Goal: Transaction & Acquisition: Purchase product/service

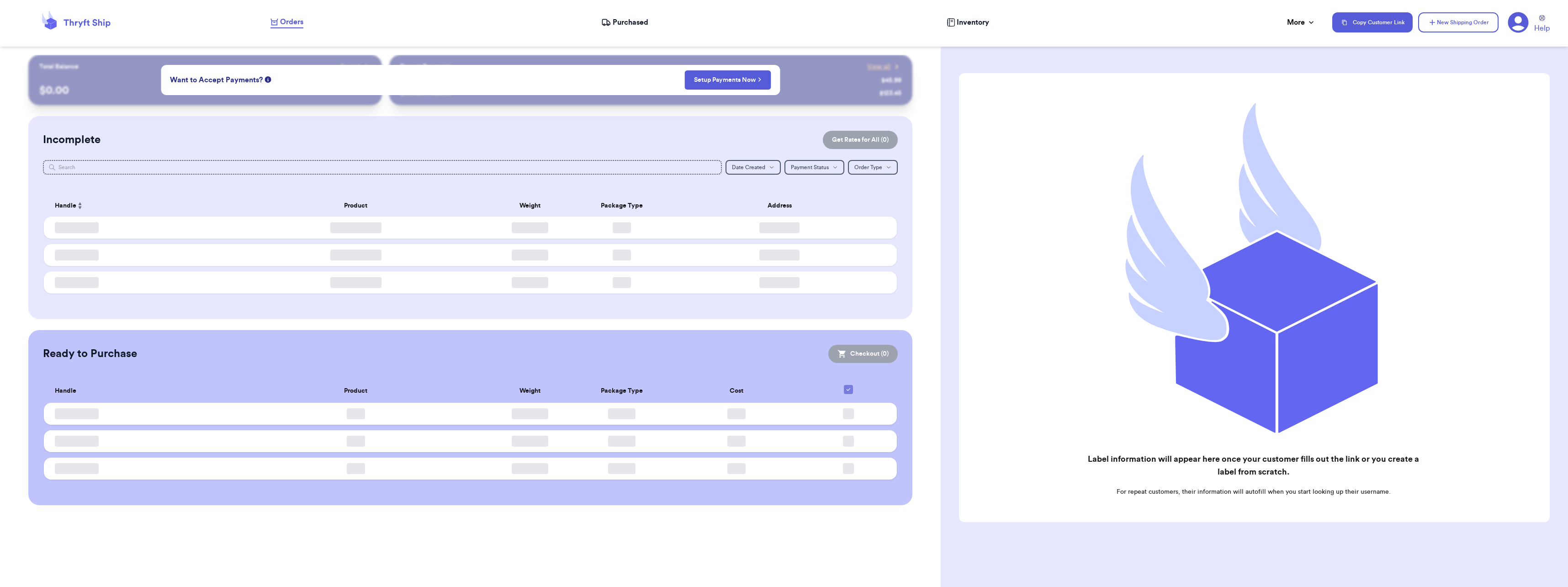
checkbox input "false"
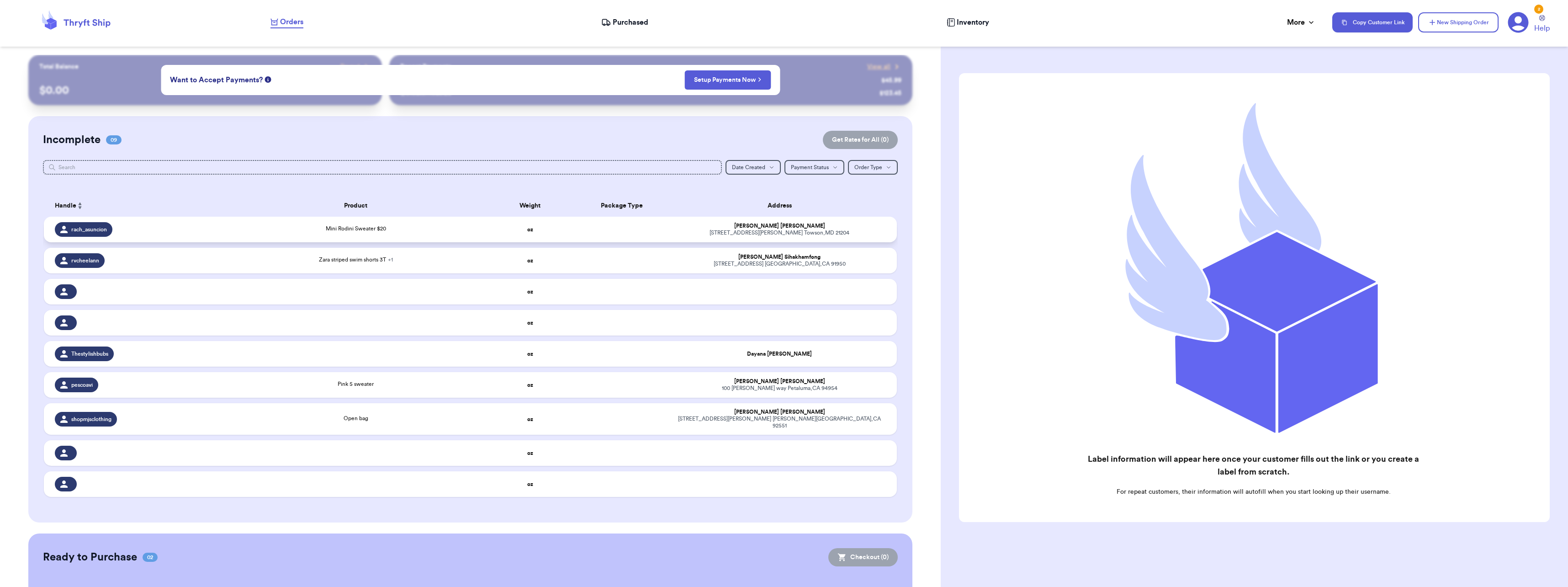
click at [356, 232] on div "Mini Rodini Sweater $20" at bounding box center [355, 229] width 60 height 9
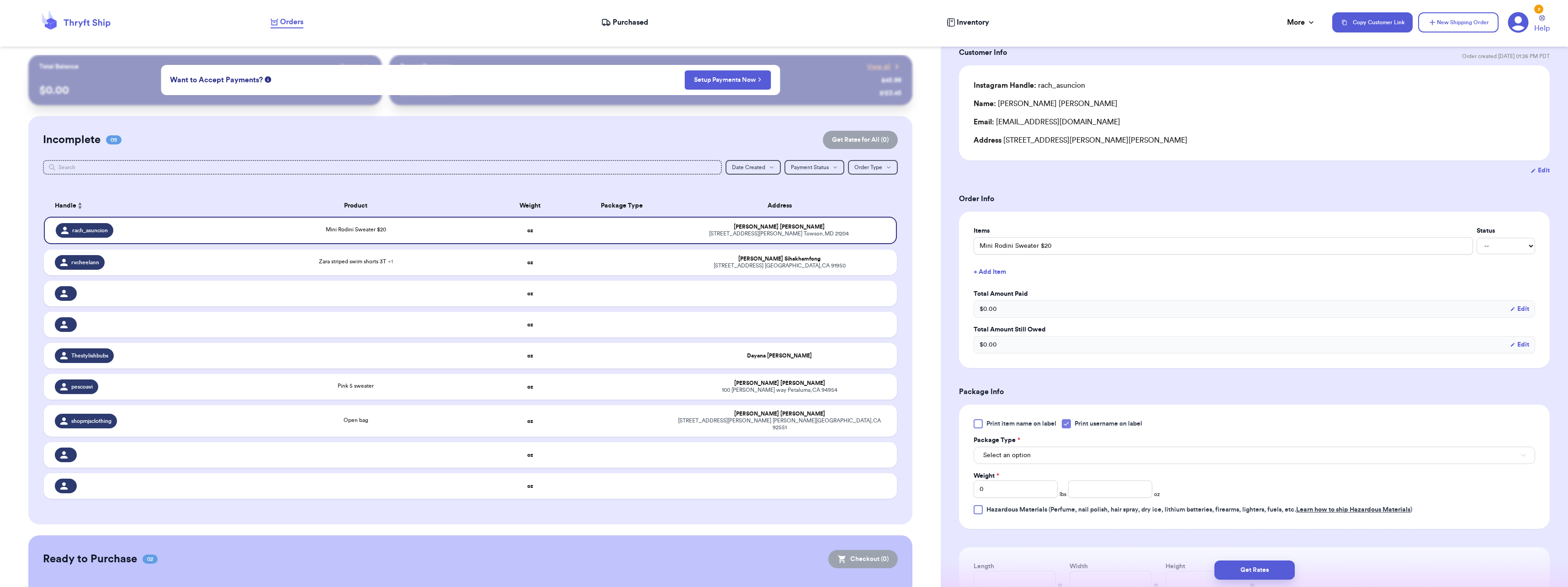
scroll to position [91, 0]
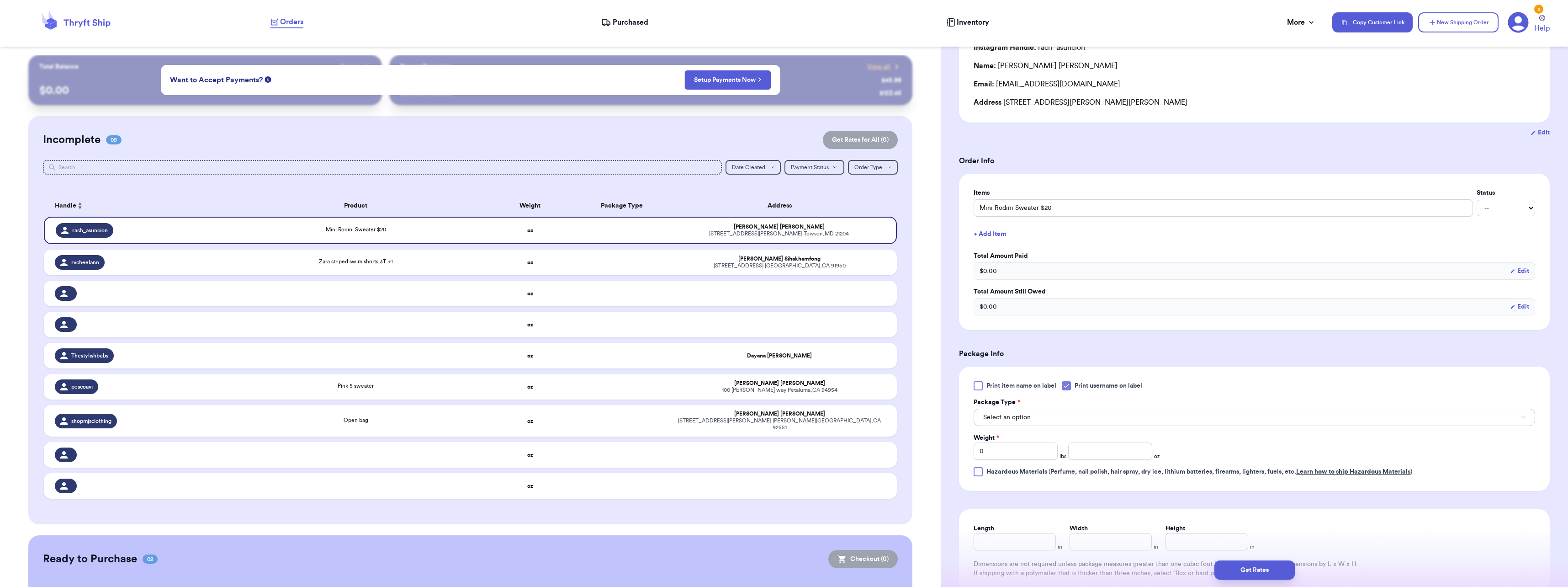
click at [1014, 417] on span "Select an option" at bounding box center [1007, 417] width 47 height 9
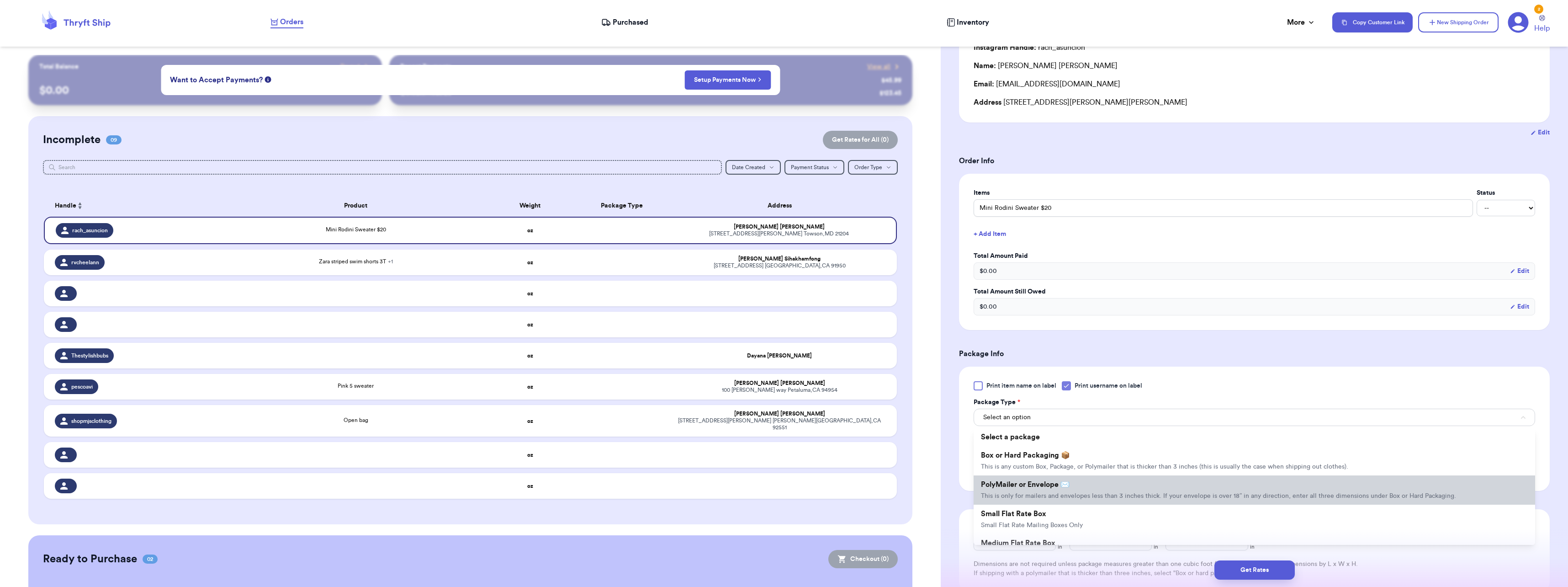
click at [1010, 479] on li "PolyMailer or Envelope ✉️ This is only for mailers and envelopes less than 3 in…" at bounding box center [1254, 490] width 561 height 29
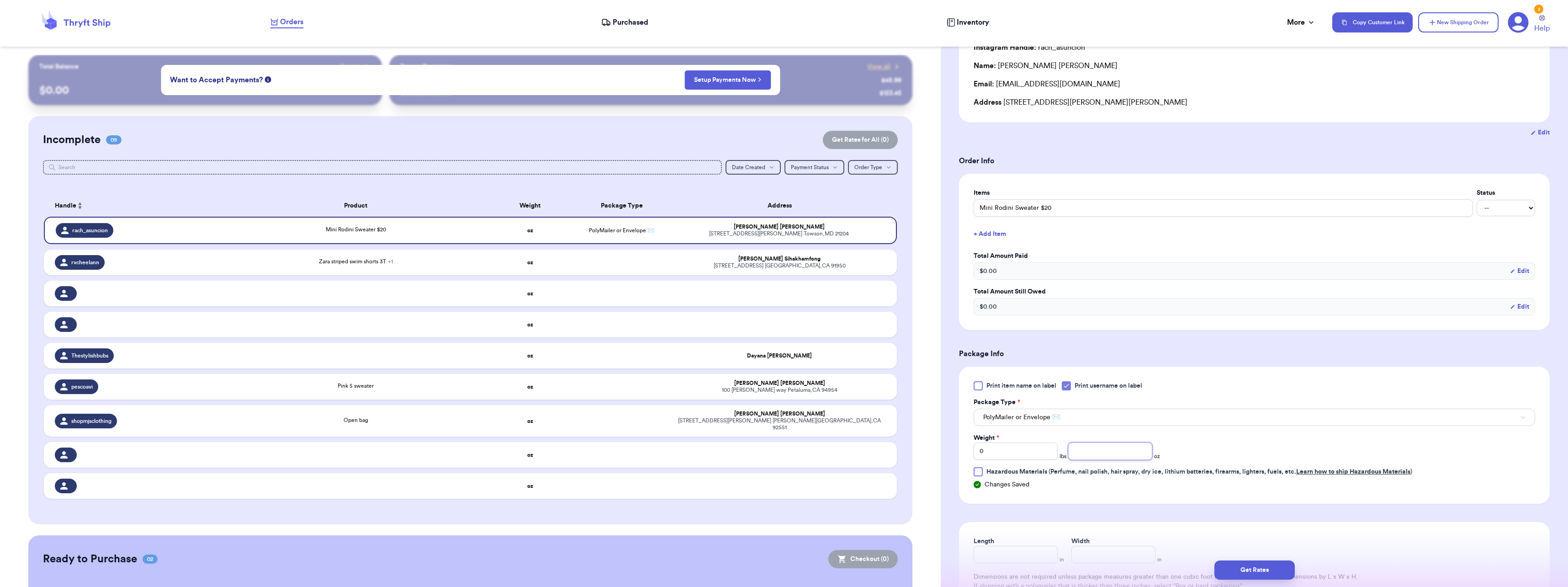
click at [1080, 453] on input "number" at bounding box center [1110, 451] width 84 height 18
type input "4"
click at [1265, 448] on div "Weight * 0 lbs 4 oz" at bounding box center [1160, 447] width 374 height 27
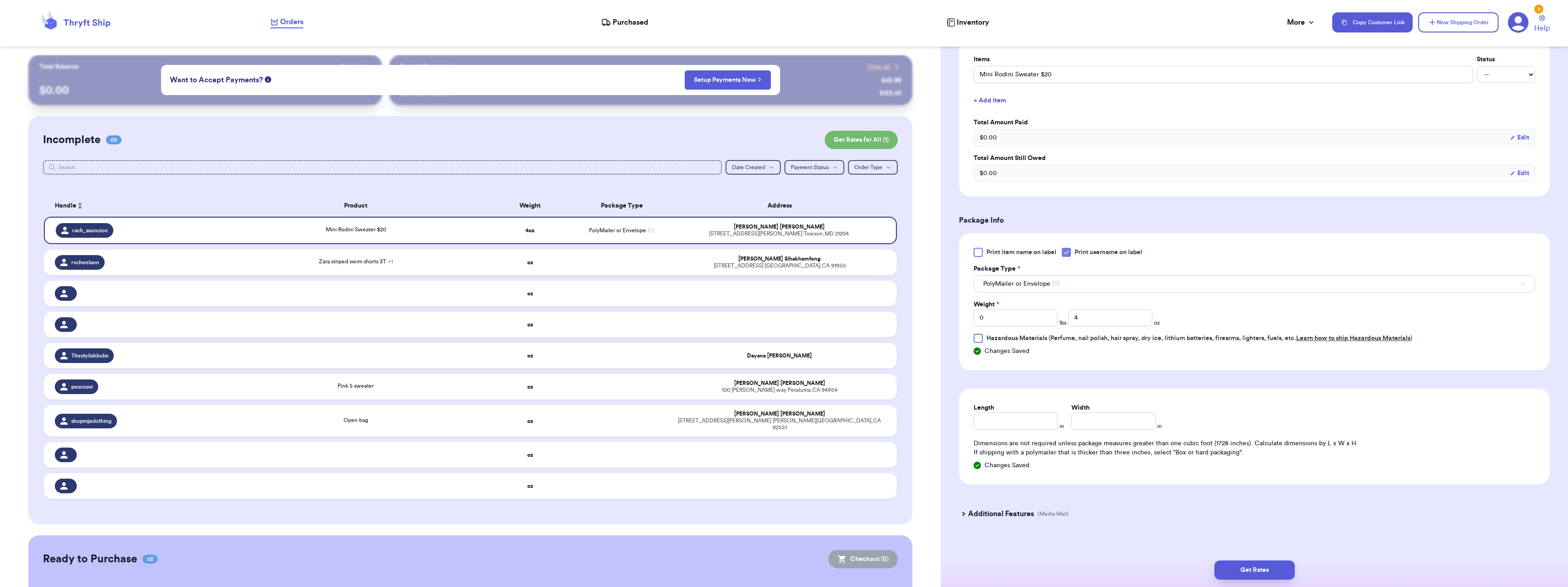
scroll to position [228, 0]
click at [1010, 420] on input "Length" at bounding box center [1015, 417] width 84 height 18
type input "10"
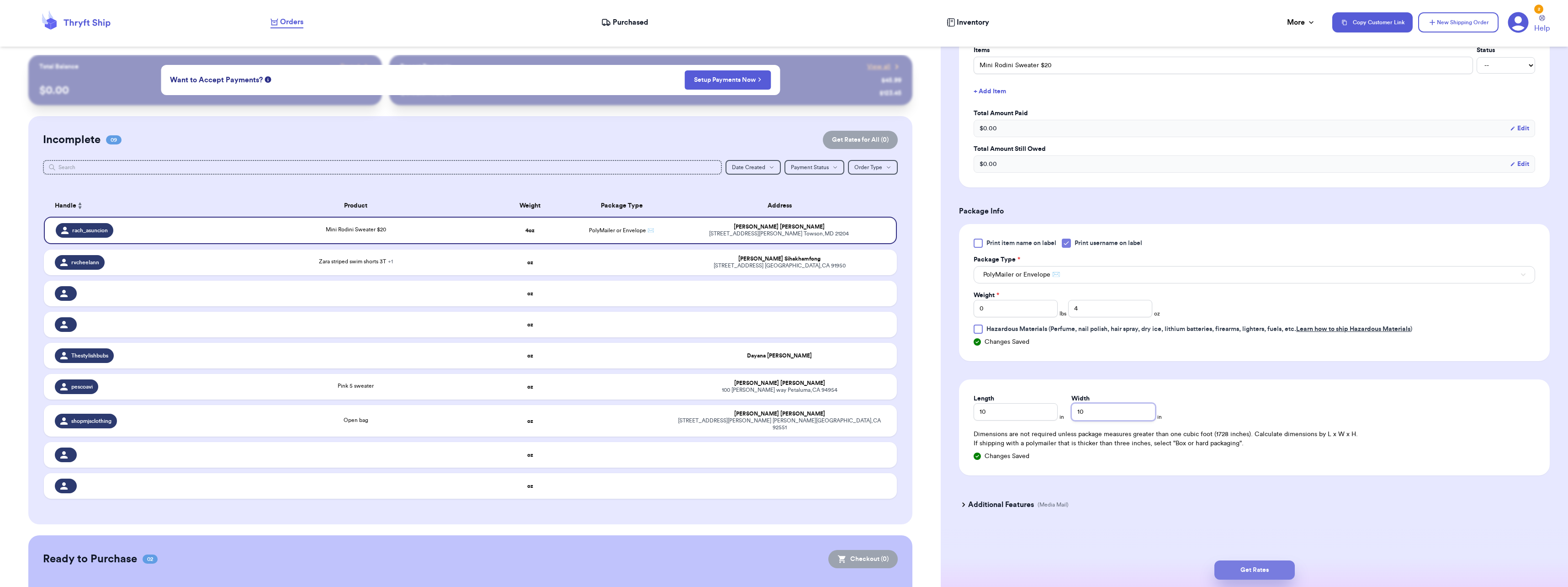
type input "10"
click at [1253, 564] on button "Get Rates" at bounding box center [1255, 570] width 80 height 19
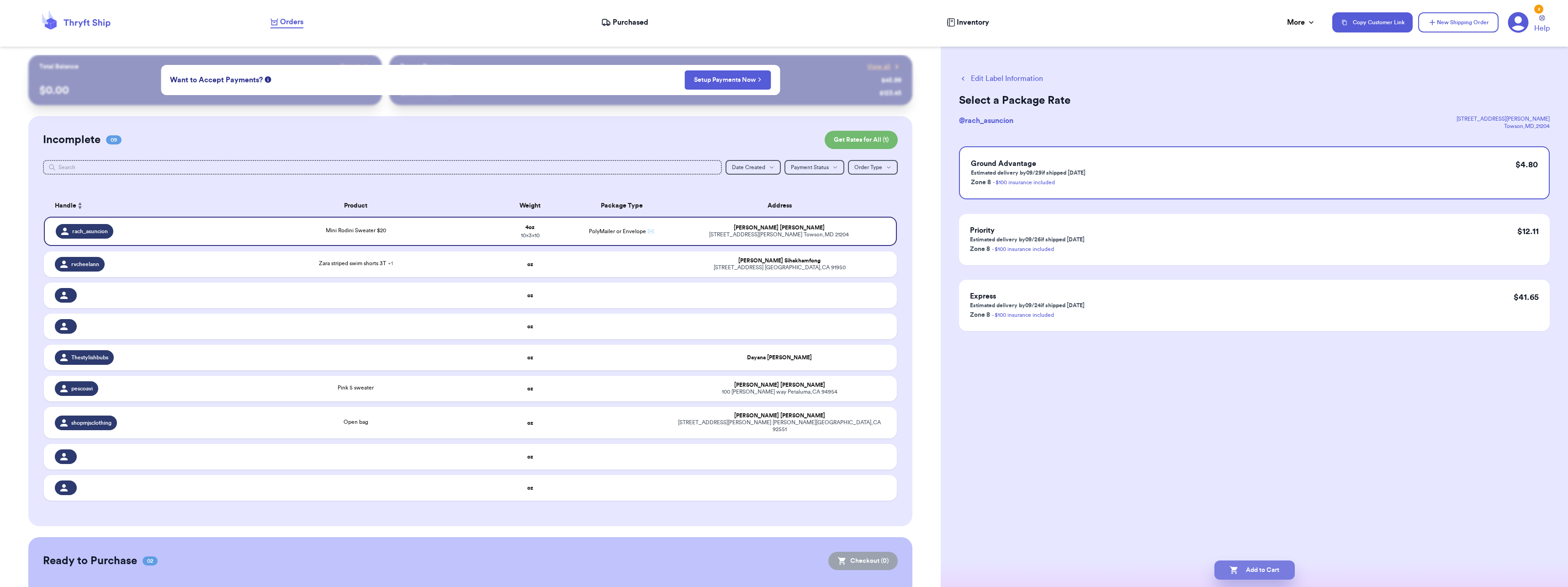
click at [1278, 560] on button "Add to Cart" at bounding box center [1255, 570] width 80 height 19
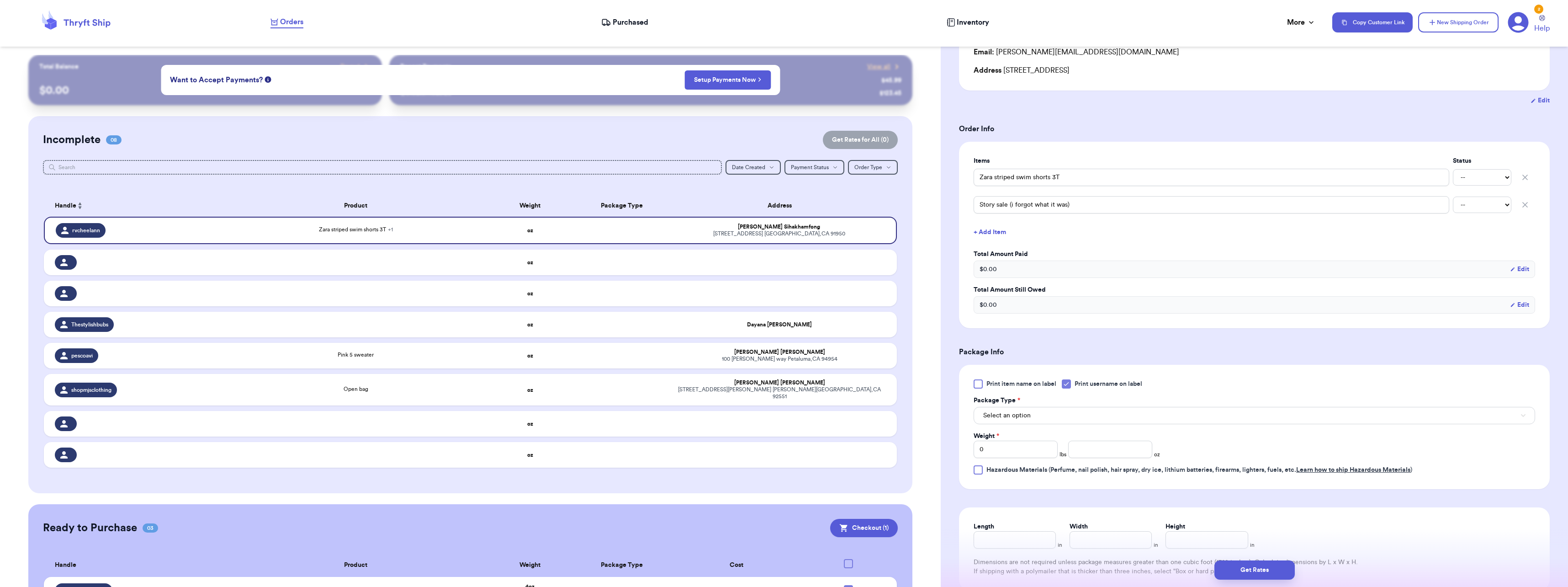
scroll to position [137, 0]
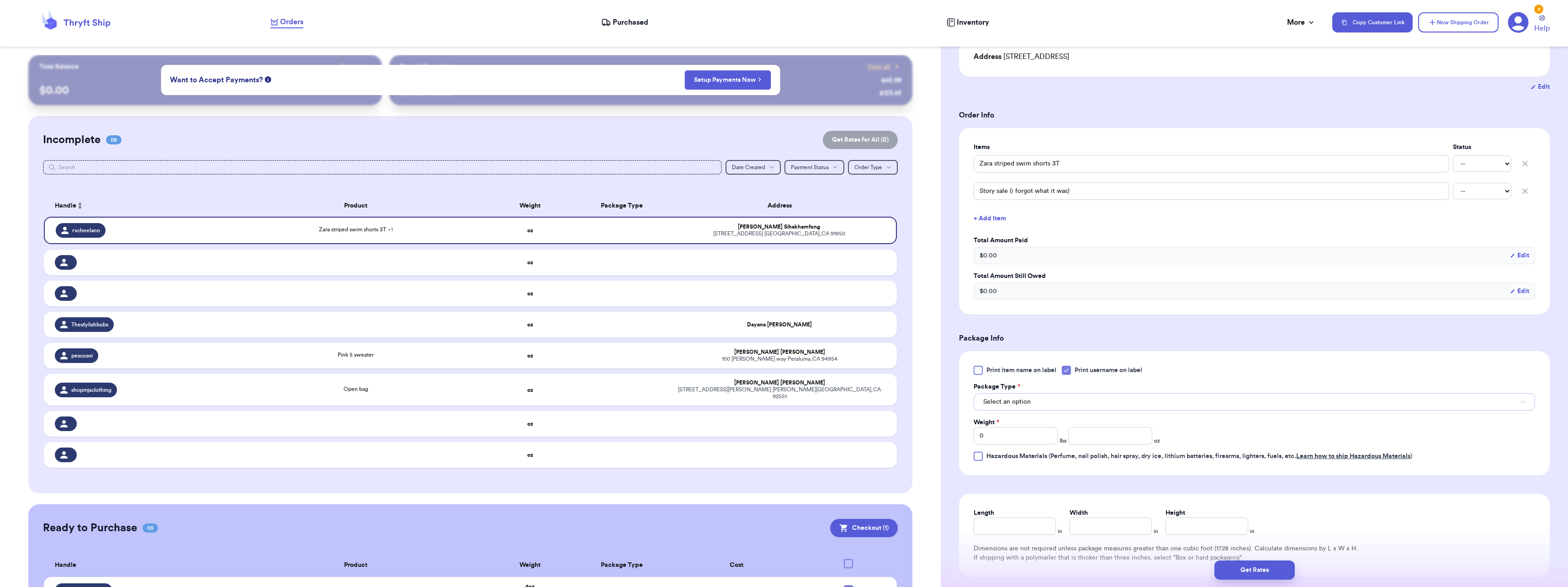
click at [1043, 394] on button "Select an option" at bounding box center [1254, 402] width 561 height 18
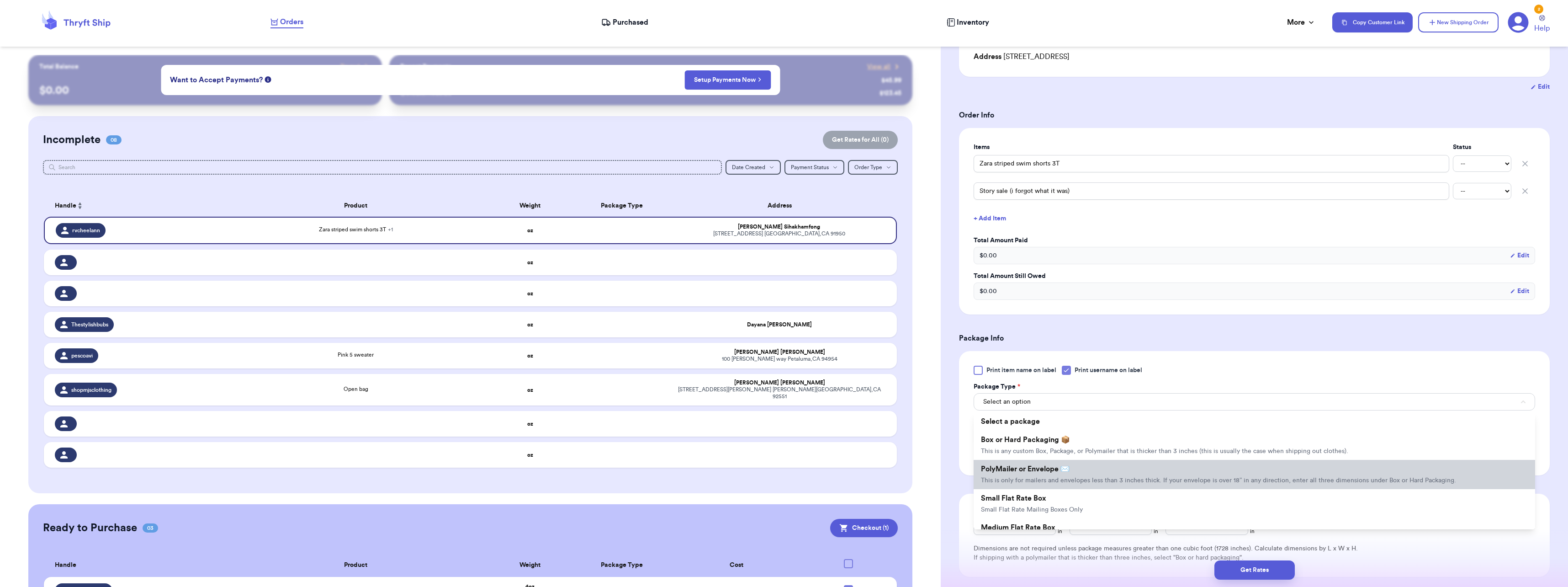
click at [1020, 463] on li "PolyMailer or Envelope ✉️ This is only for mailers and envelopes less than 3 in…" at bounding box center [1254, 474] width 561 height 29
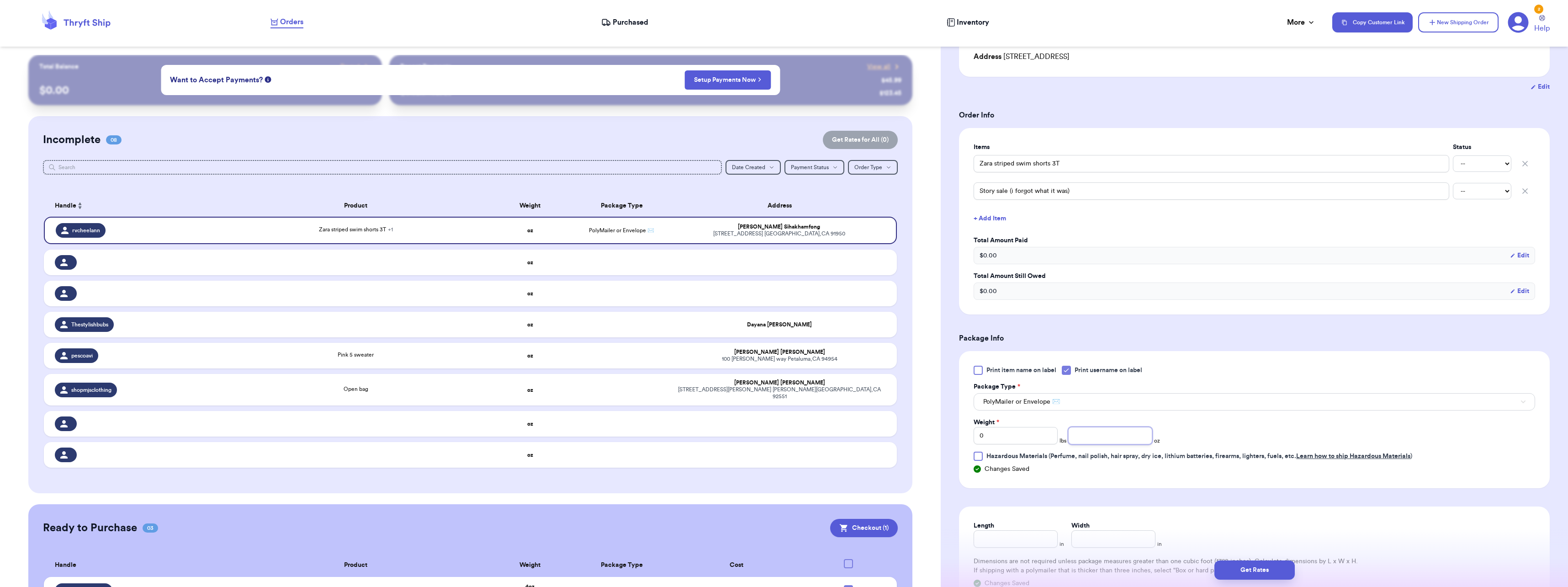
click at [1069, 435] on input "number" at bounding box center [1110, 435] width 84 height 18
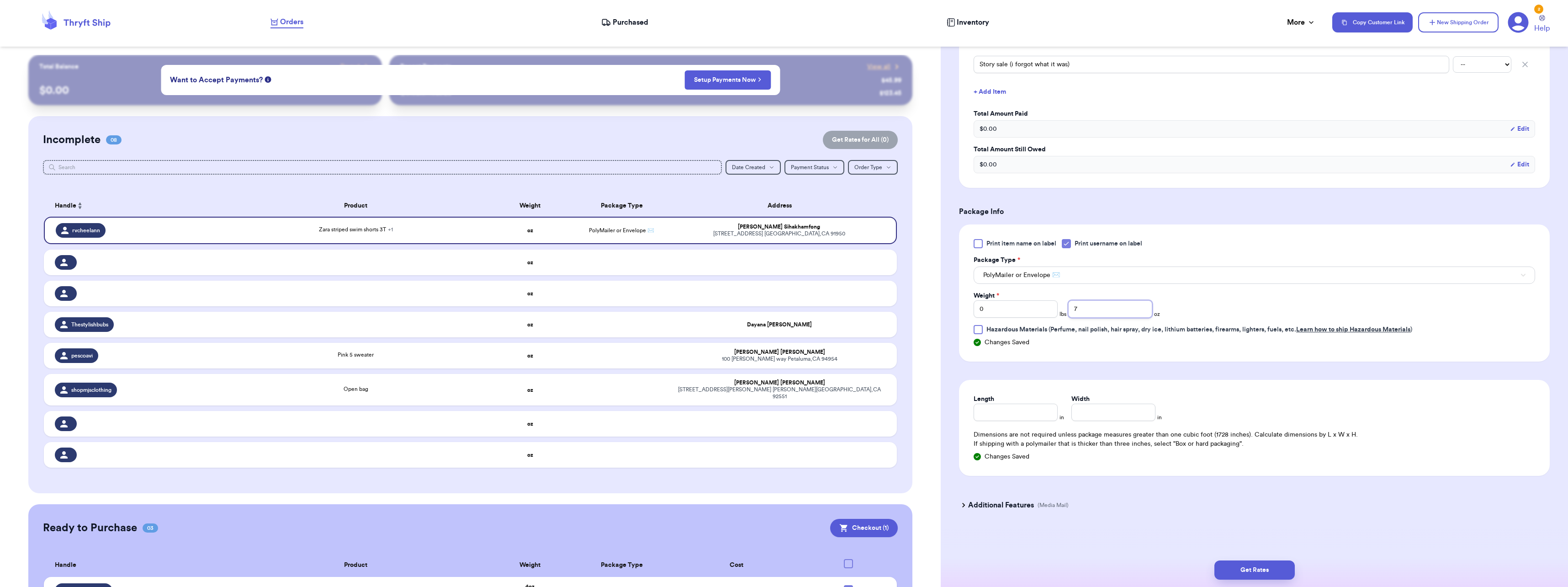
scroll to position [264, 0]
type input "7"
click at [1012, 412] on input "Length" at bounding box center [1015, 412] width 84 height 18
type input "10"
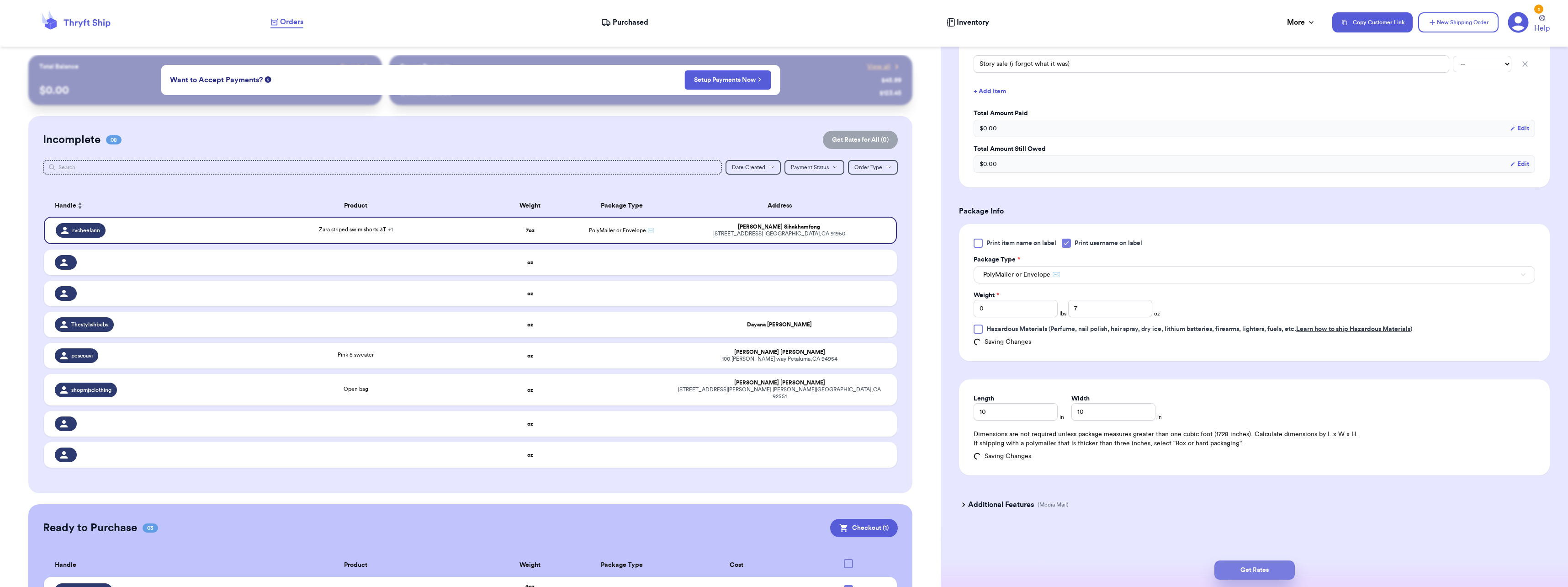
click at [1244, 574] on button "Get Rates" at bounding box center [1255, 570] width 80 height 19
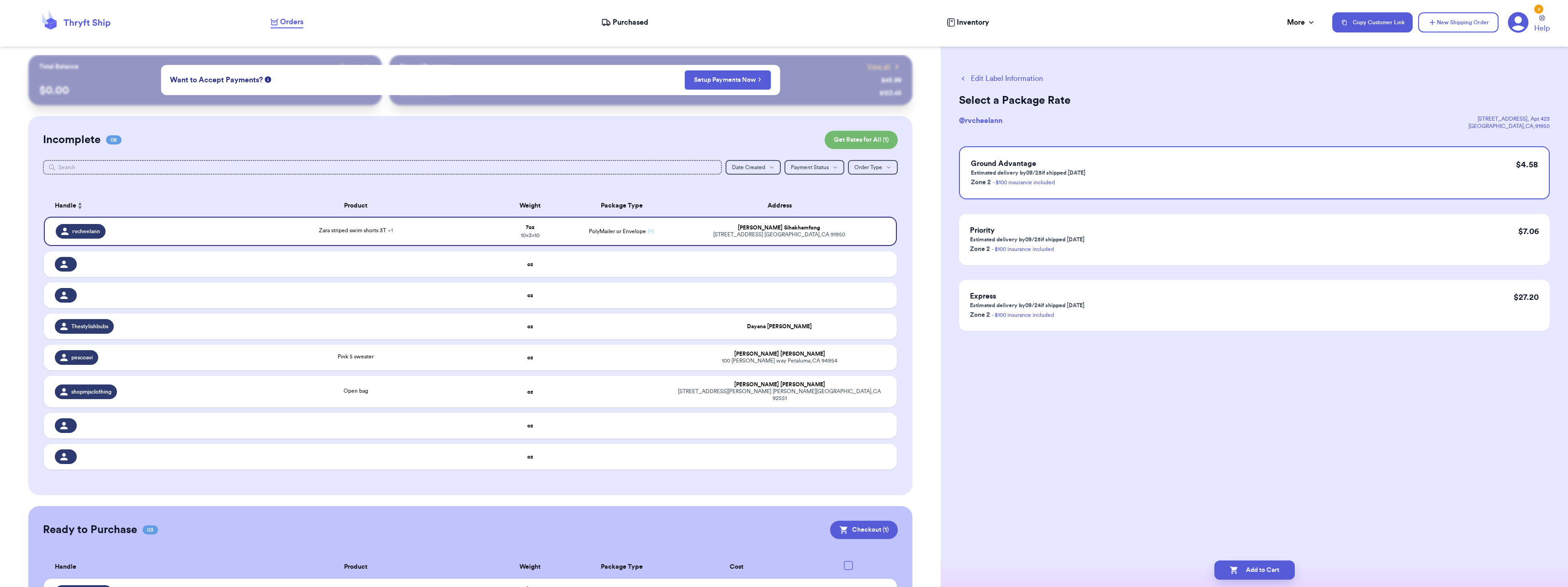
scroll to position [0, 0]
click at [1279, 563] on button "Add to Cart" at bounding box center [1255, 570] width 80 height 19
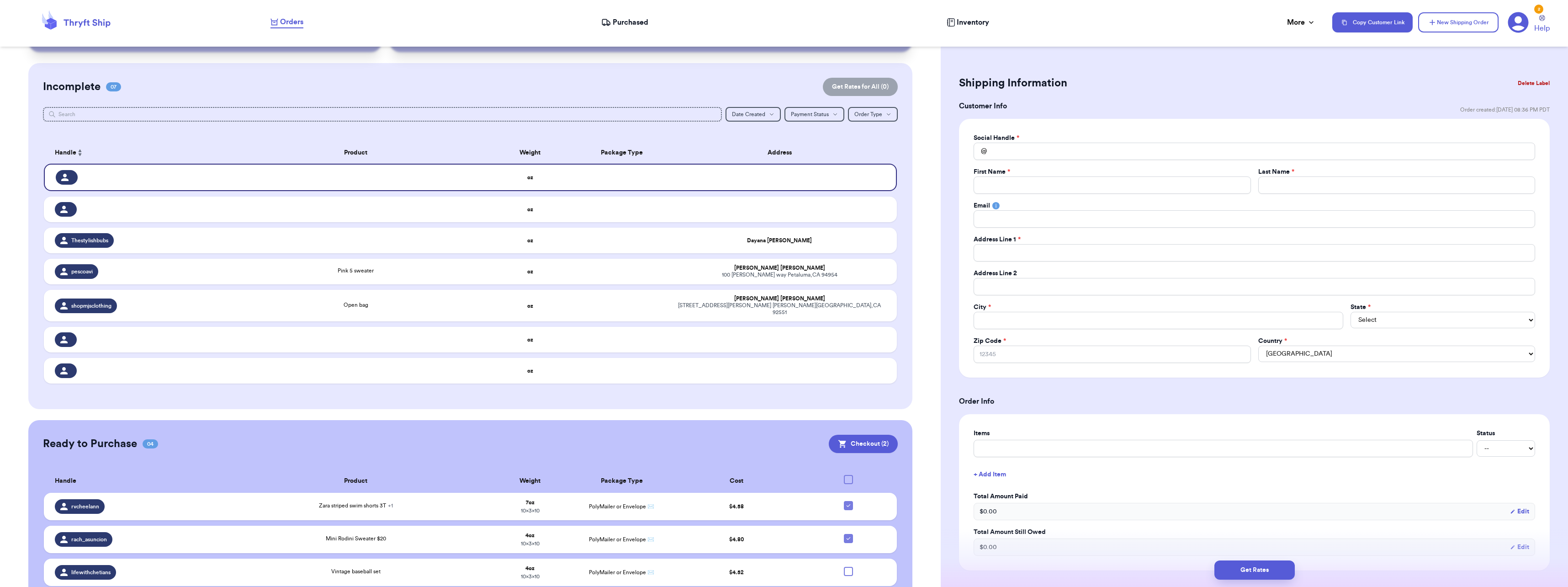
scroll to position [116, 0]
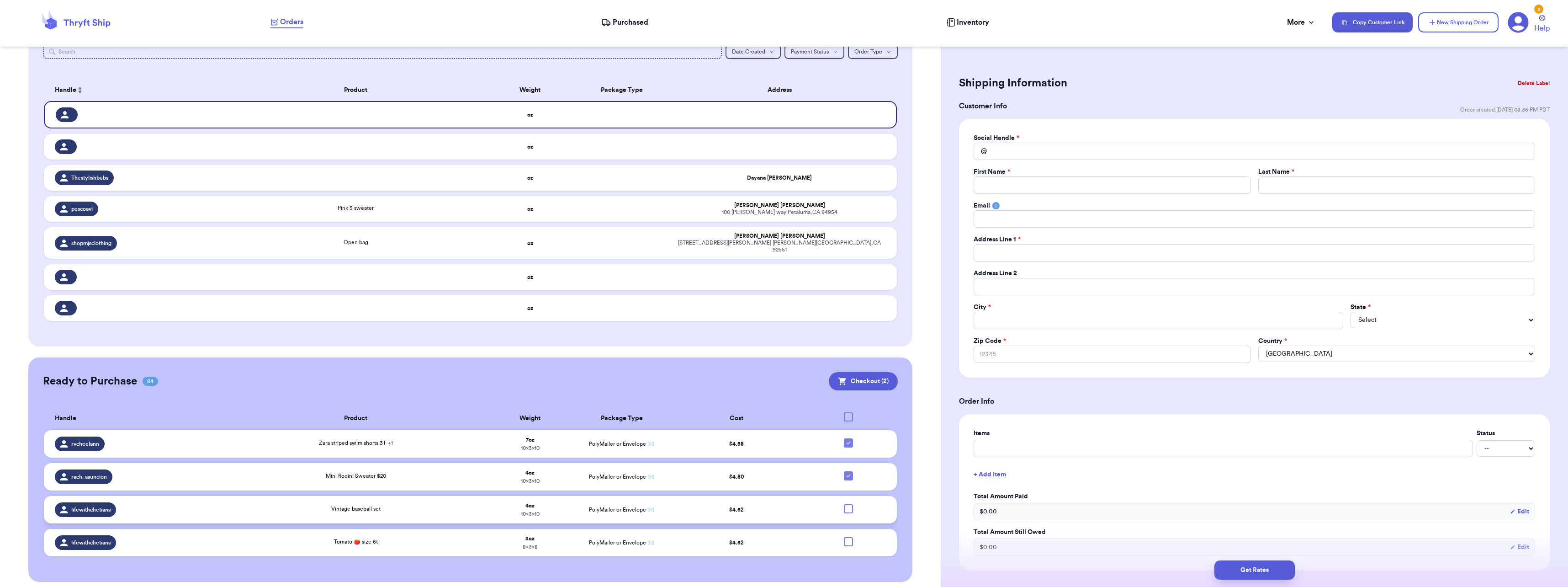
click at [844, 504] on div at bounding box center [848, 508] width 9 height 9
click at [848, 504] on input "checkbox" at bounding box center [848, 504] width 1 height 1
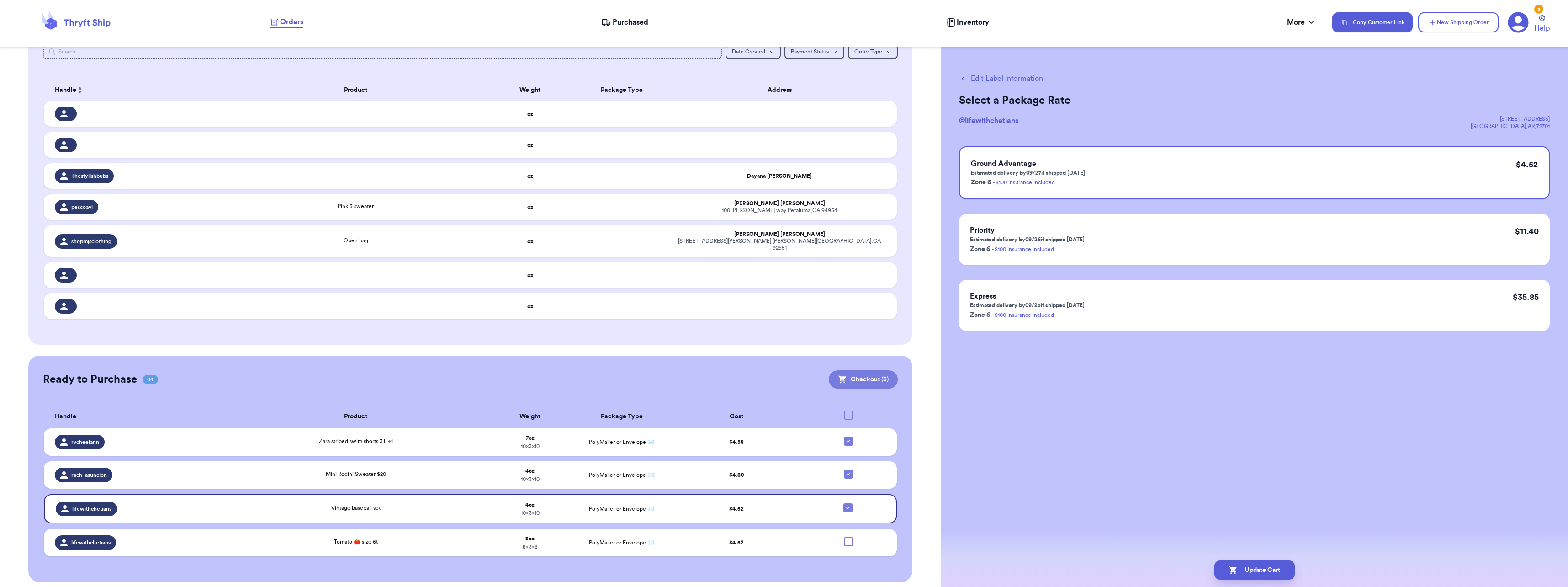
click at [869, 376] on button "Checkout ( 3 )" at bounding box center [863, 379] width 69 height 18
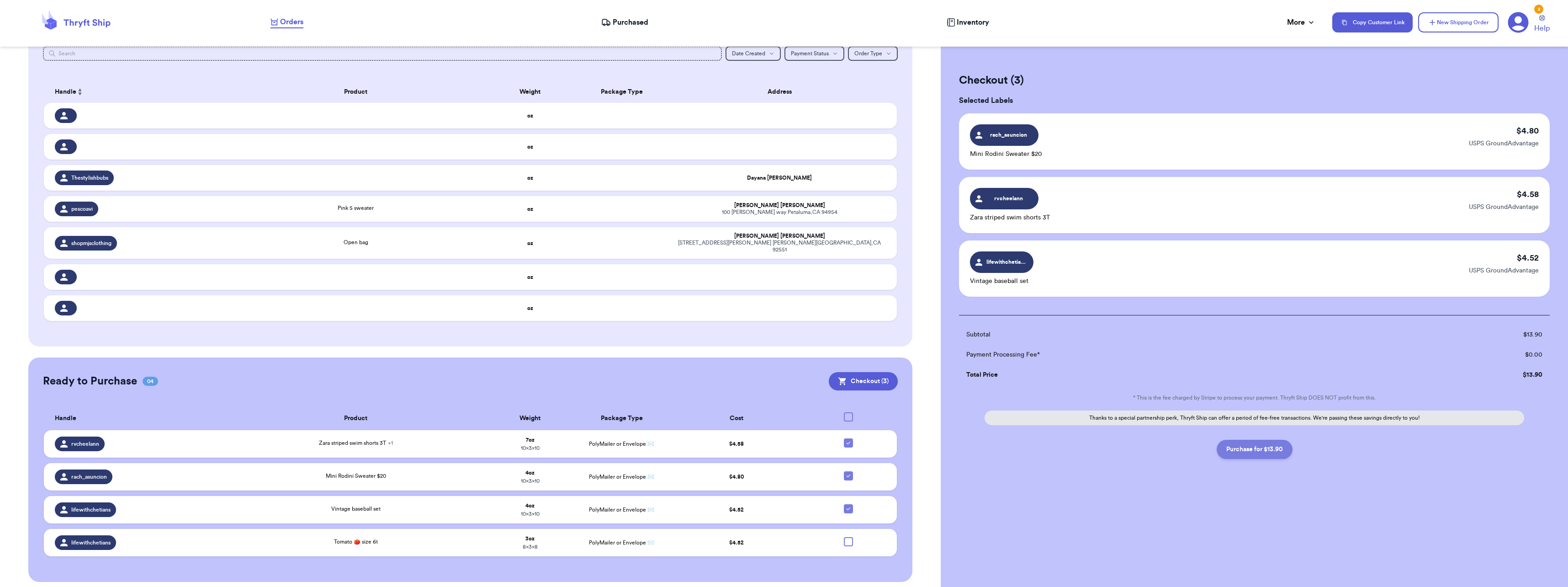
click at [1269, 446] on button "Purchase for $13.90" at bounding box center [1255, 449] width 76 height 19
checkbox input "false"
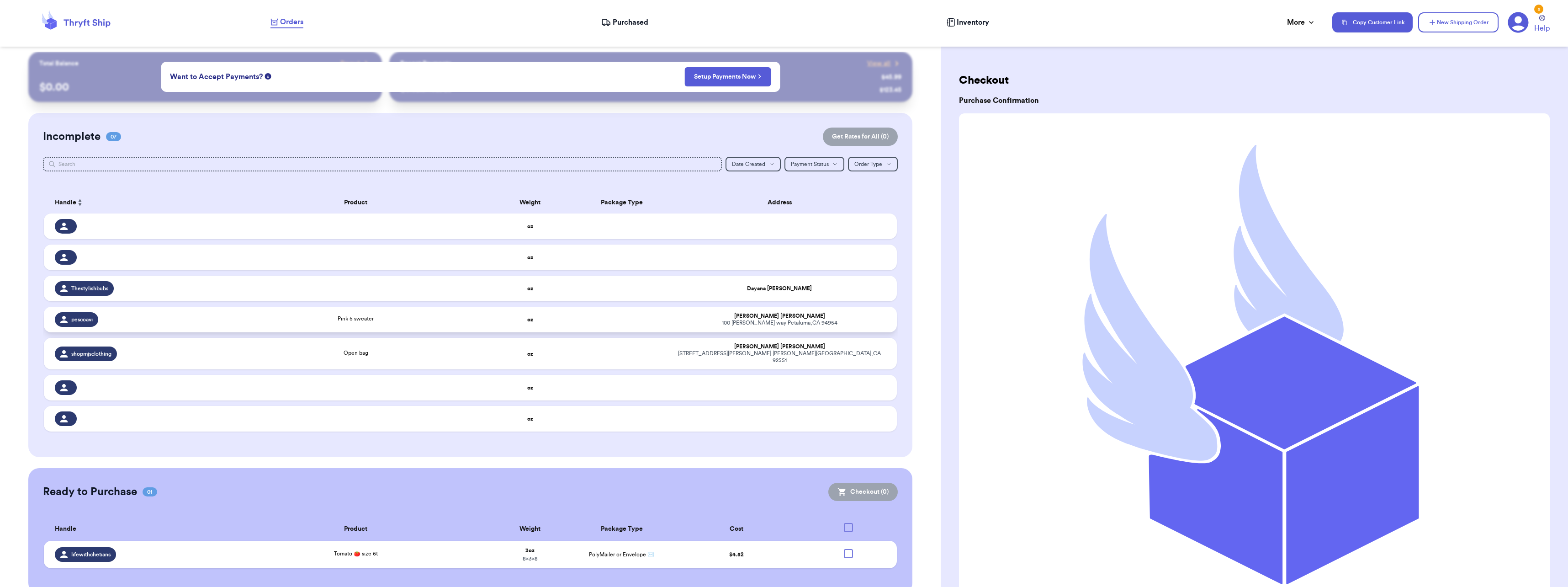
scroll to position [0, 0]
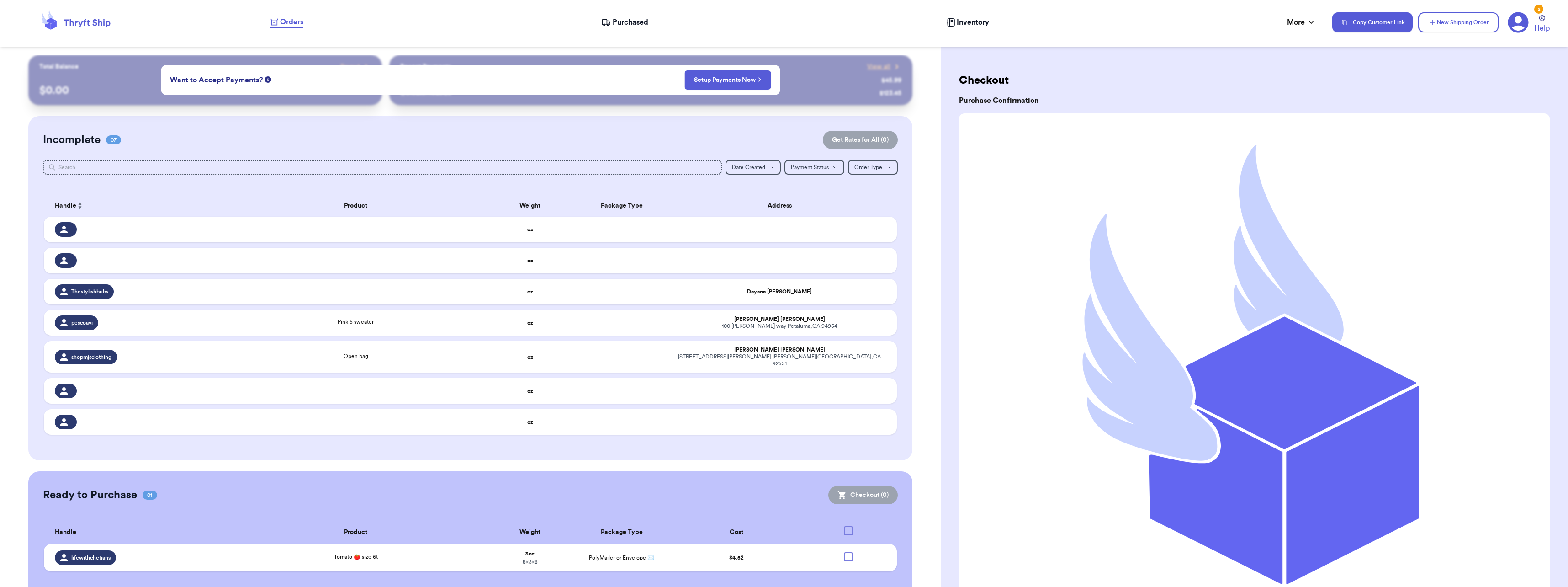
click at [640, 24] on span "Purchased" at bounding box center [631, 23] width 36 height 11
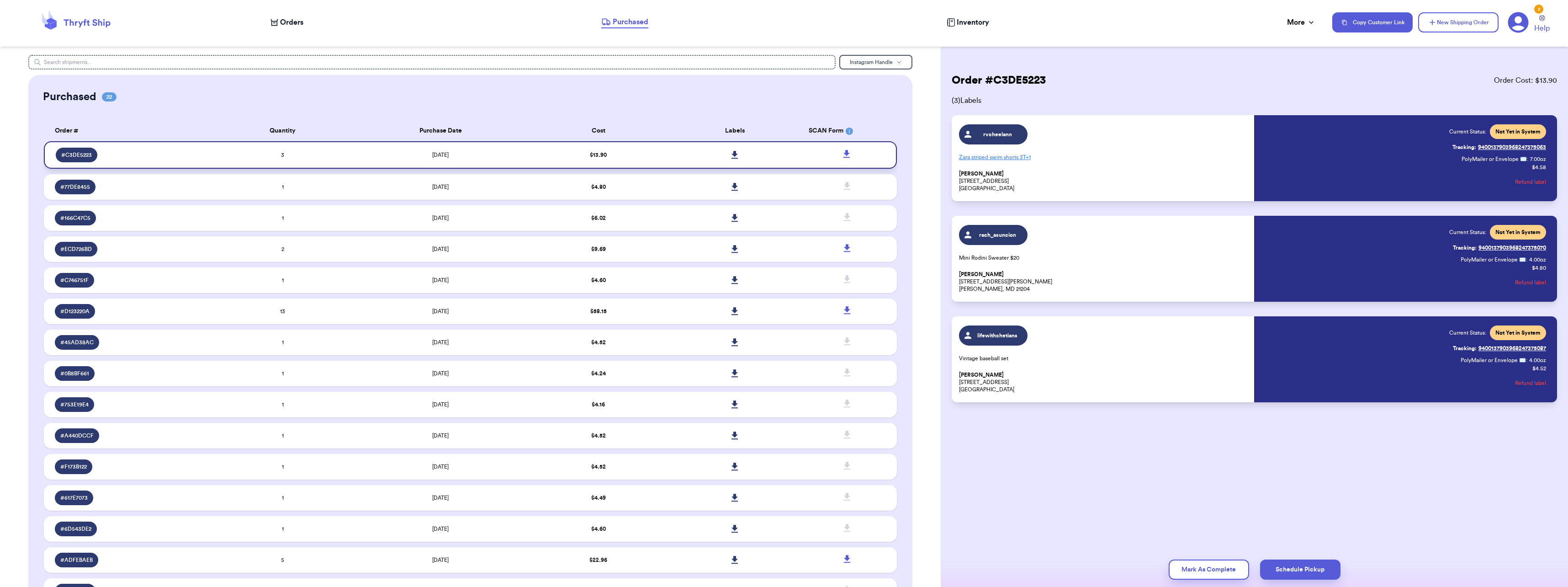
click at [732, 153] on icon at bounding box center [735, 155] width 7 height 9
click at [989, 160] on p "Zara striped swim shorts 3T + 1" at bounding box center [1104, 157] width 290 height 15
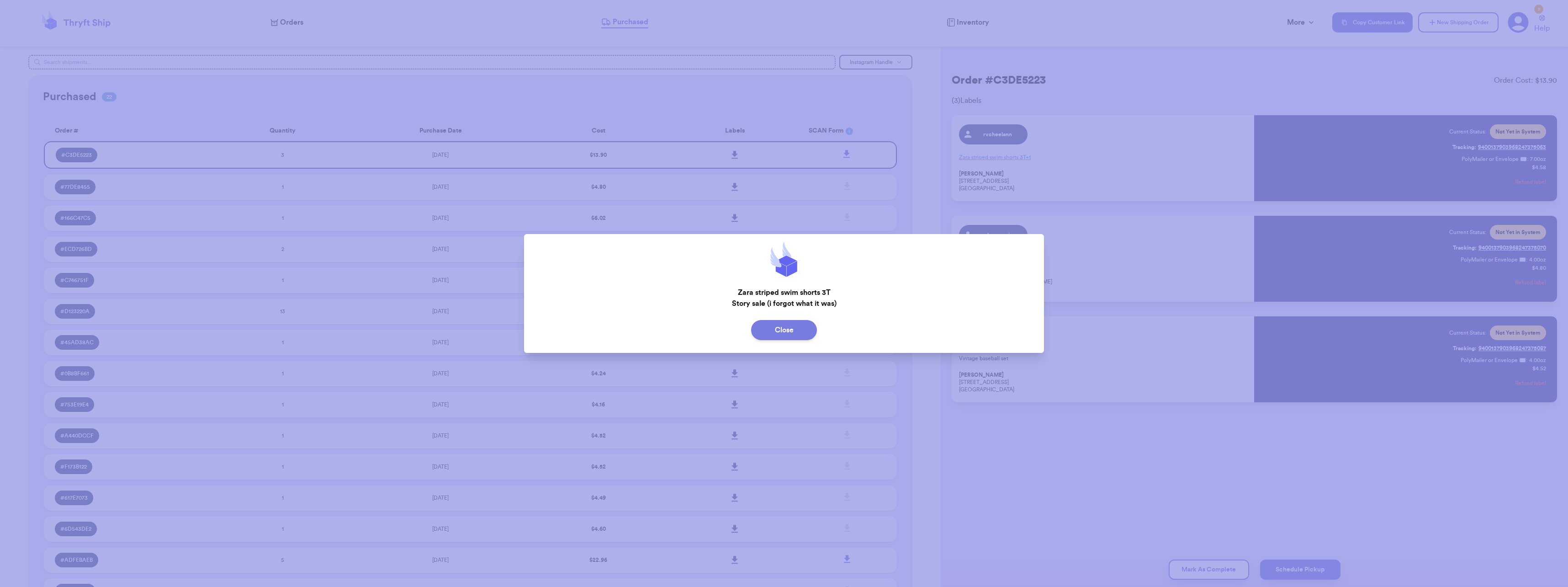
click at [803, 331] on button "Close" at bounding box center [784, 329] width 66 height 20
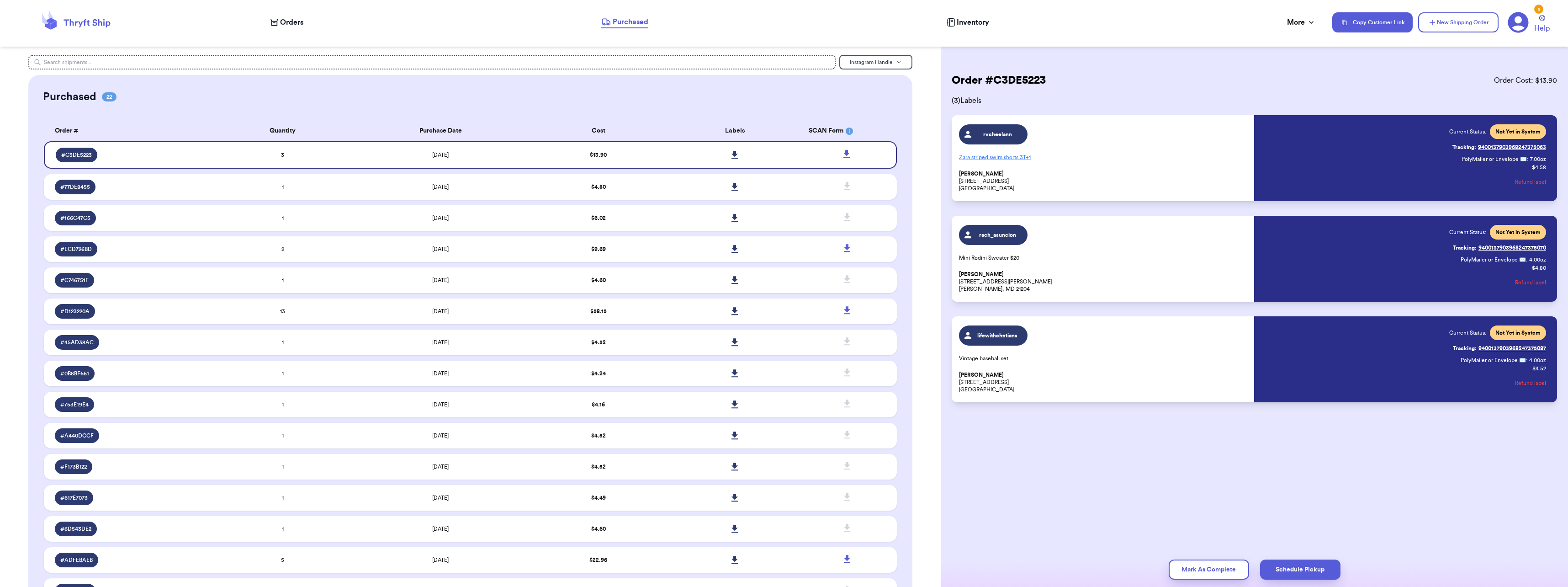
click at [299, 26] on span "Orders" at bounding box center [292, 23] width 23 height 11
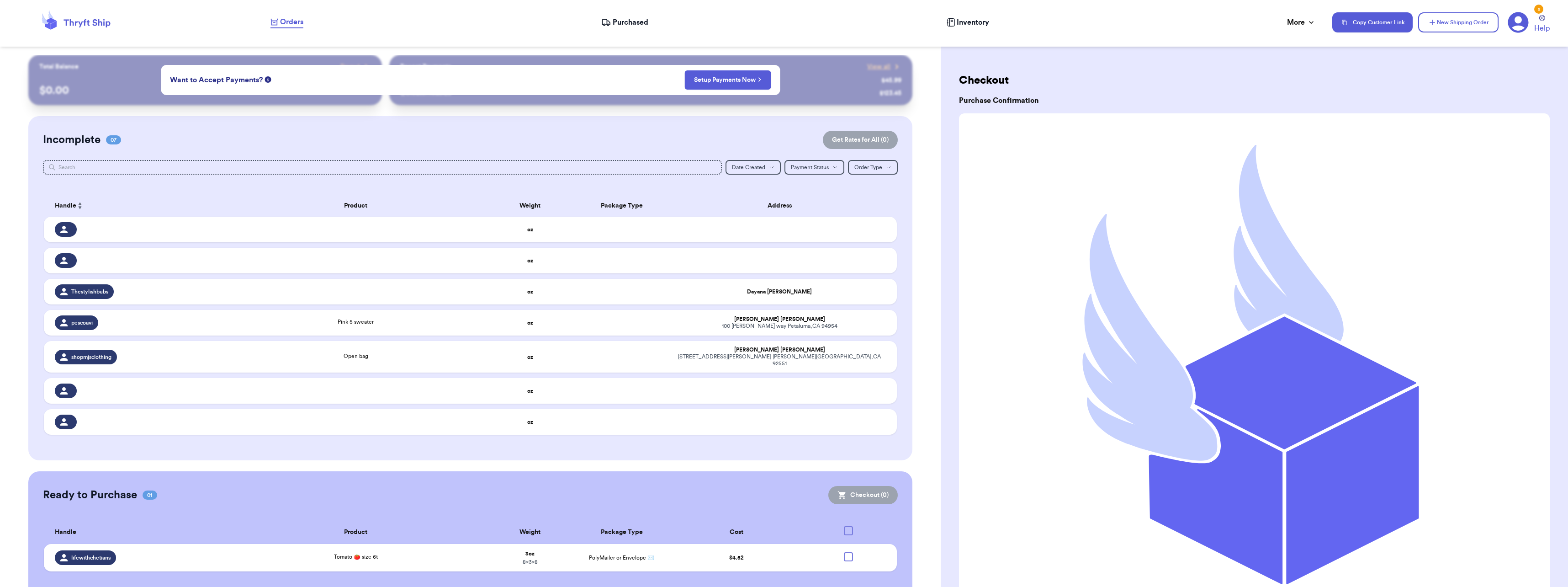
click at [533, 144] on div "Incomplete 07 Get Rates for All ( 0 )" at bounding box center [471, 140] width 855 height 18
click at [1473, 16] on button "New Shipping Order" at bounding box center [1458, 22] width 80 height 20
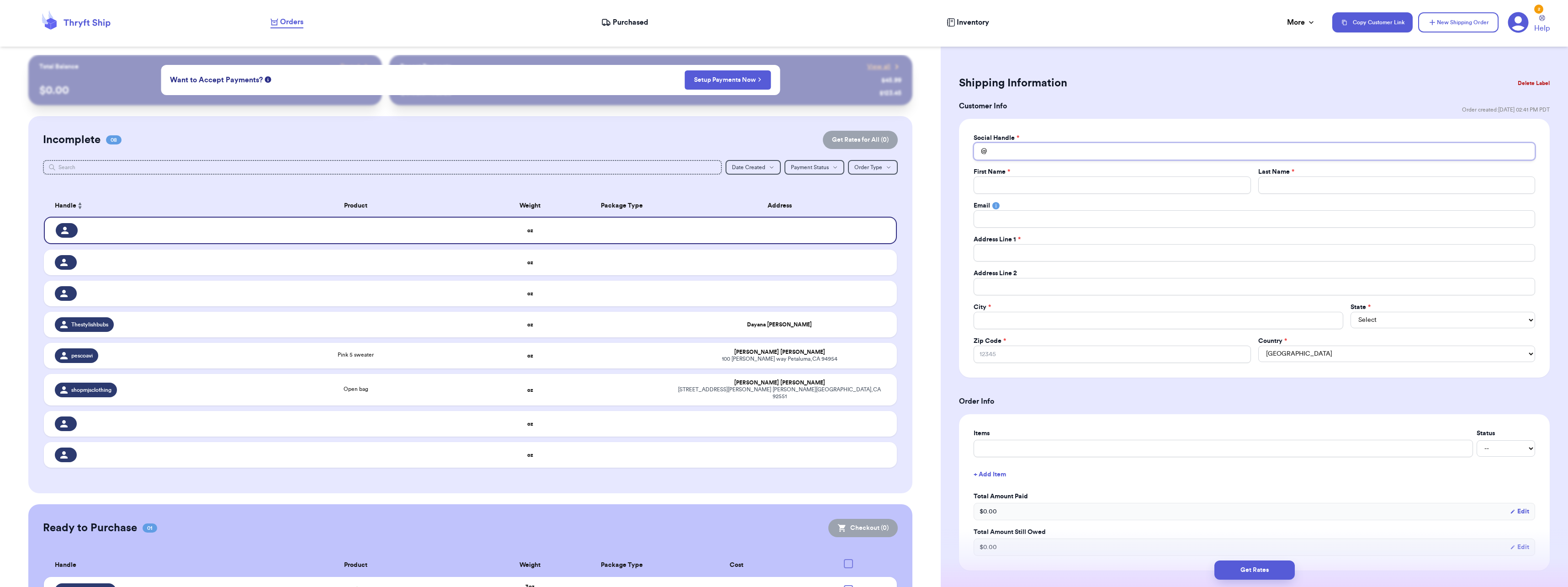
click at [1037, 153] on input "Total Amount Paid" at bounding box center [1254, 151] width 561 height 18
type input "m"
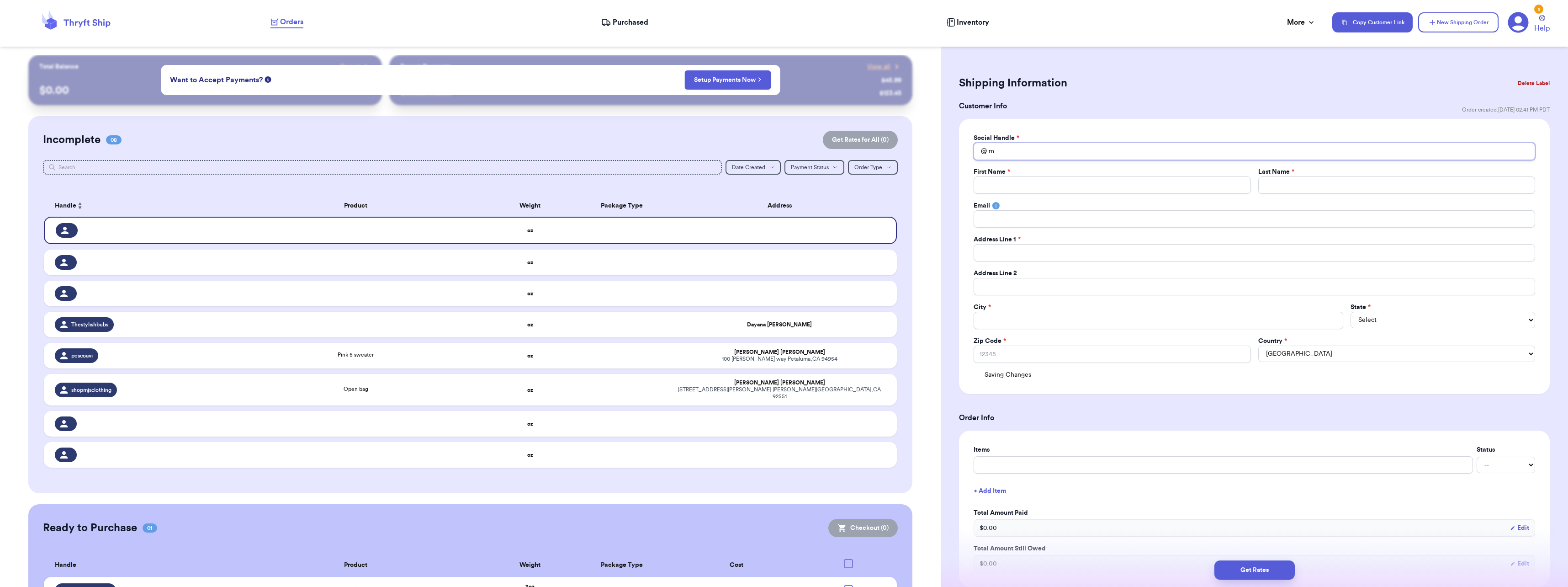
type input "ms"
type input "msc"
type input "mscr"
type input "mscro"
type input "mscrog"
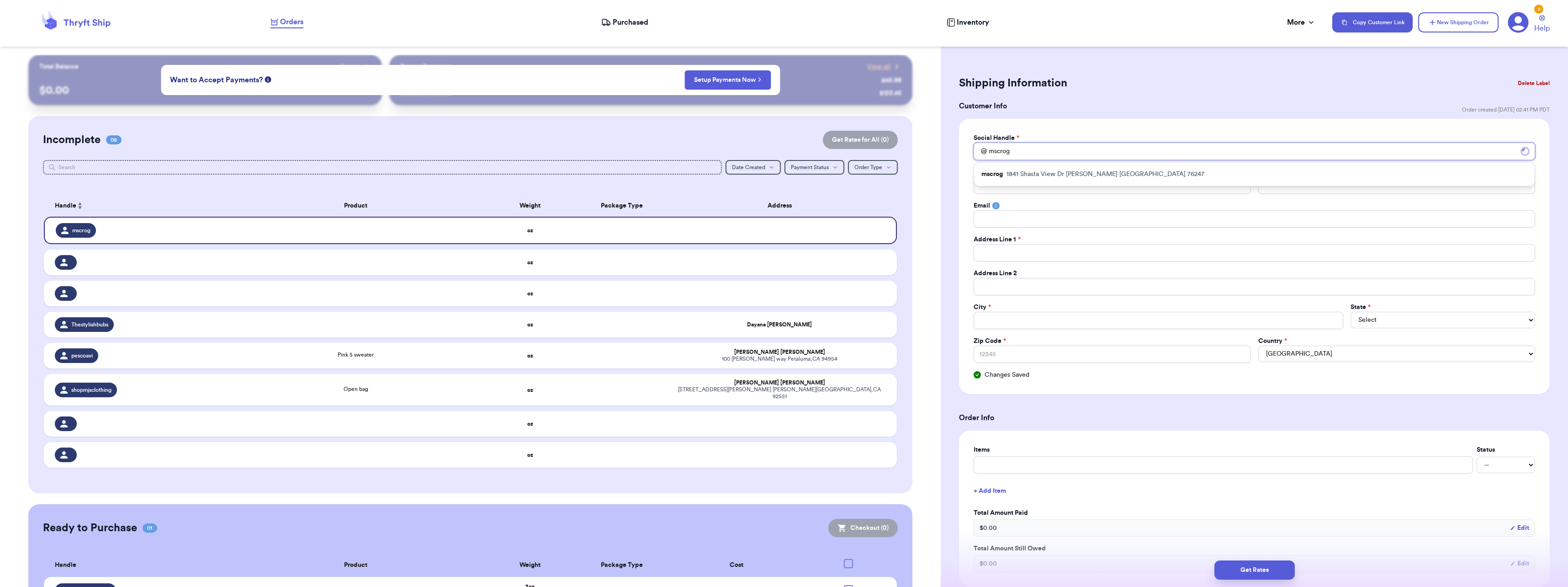
type input "mscrog"
click at [1048, 166] on div "mscrog 1841 Shasta View Dr Justin TX 76247" at bounding box center [1254, 174] width 561 height 24
type input "Morgan"
type input "London"
type input "1841 Shasta View Dr"
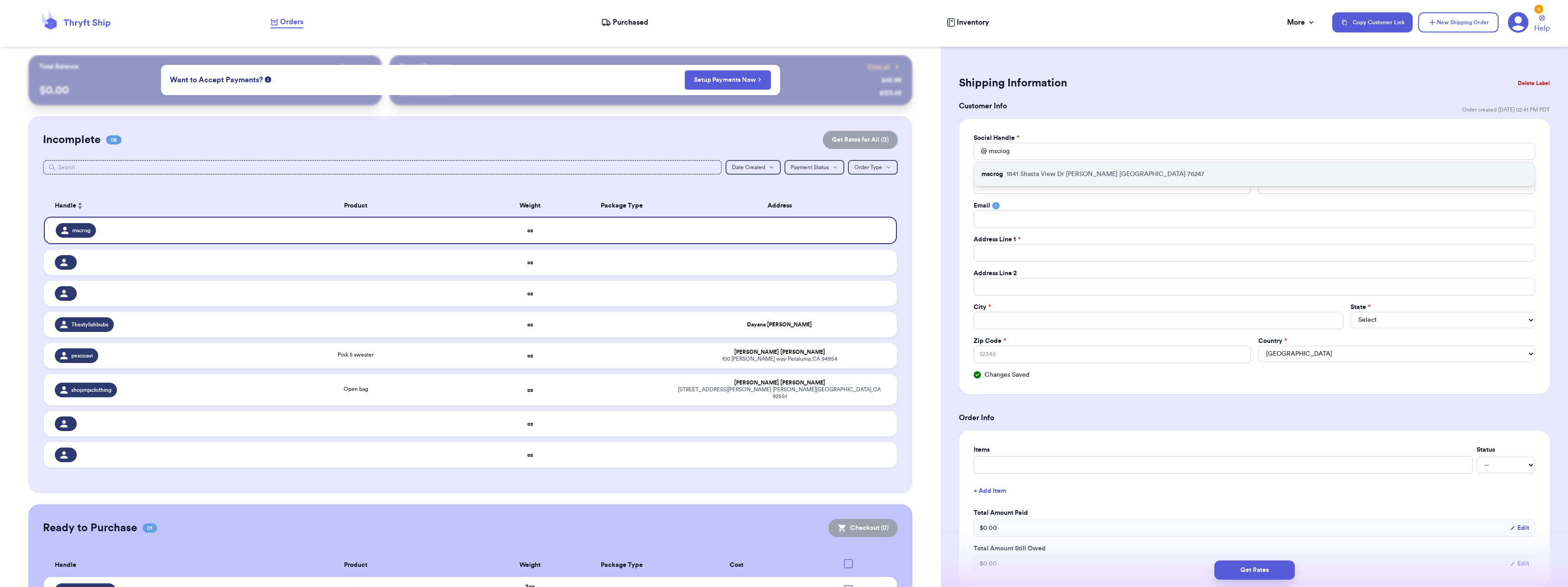
type input "Justin"
select select "TX"
type input "76247"
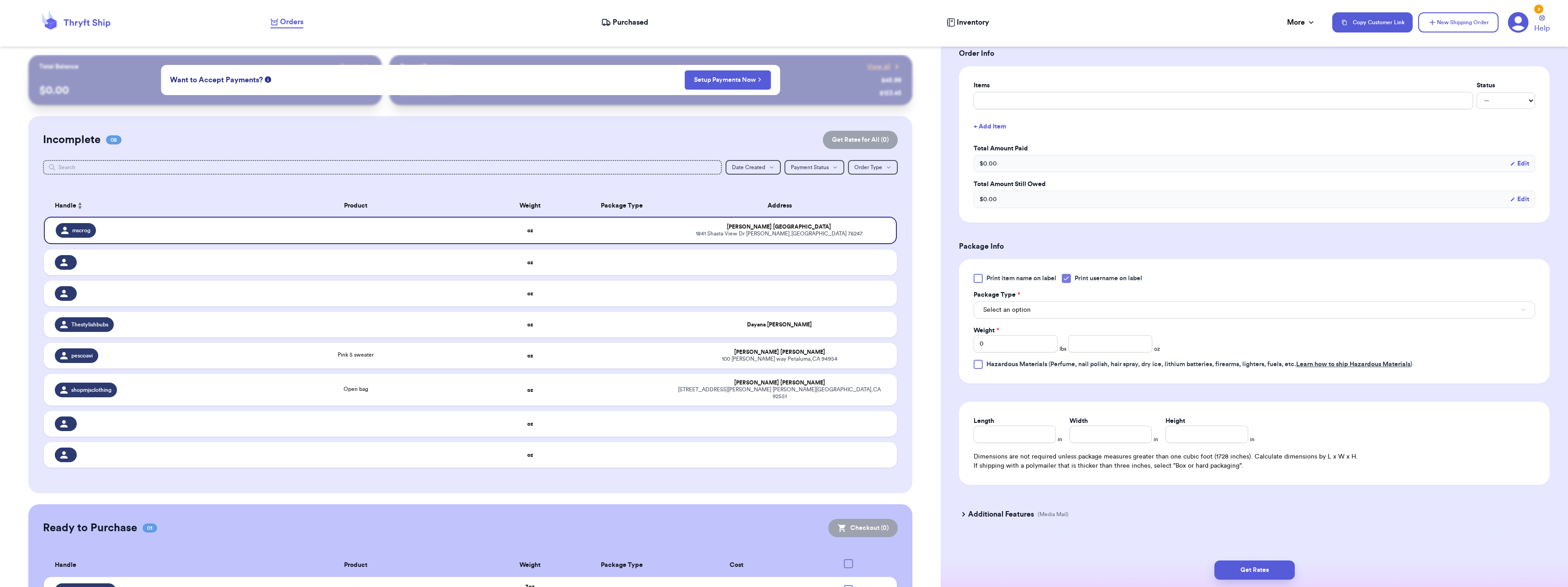
scroll to position [374, 0]
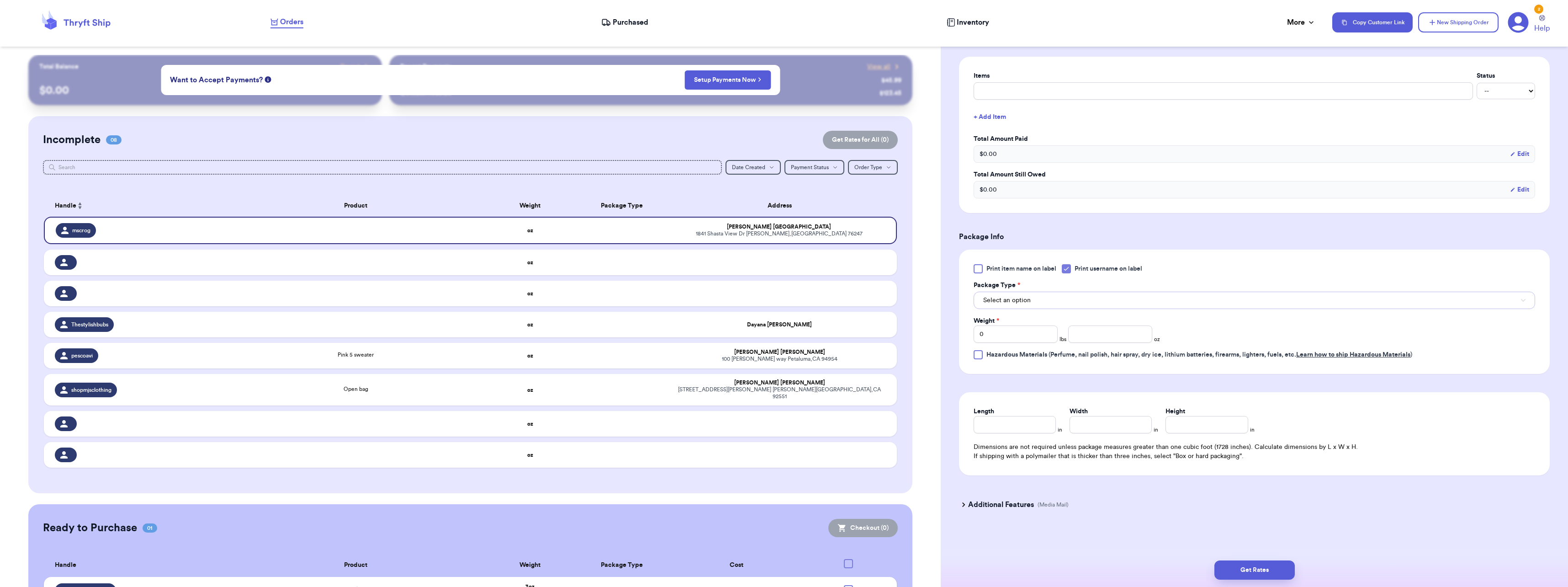
click at [1007, 300] on span "Select an option" at bounding box center [1007, 300] width 47 height 9
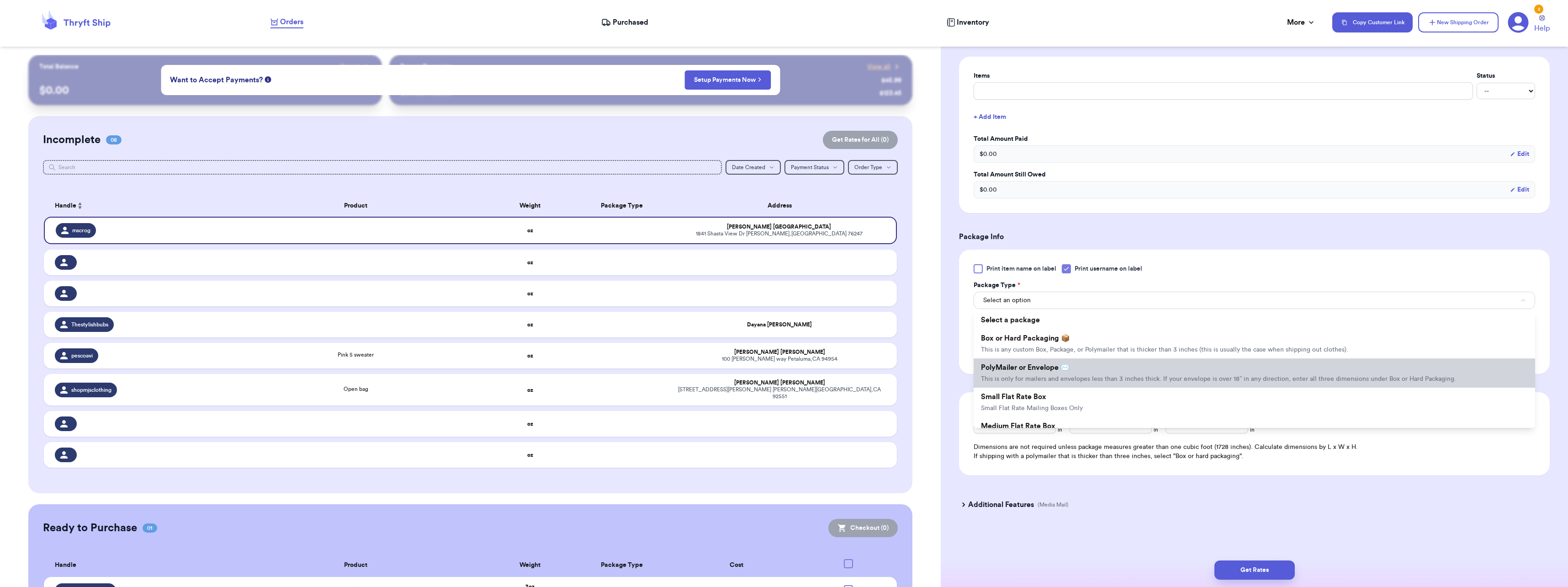
click at [1018, 372] on li "PolyMailer or Envelope ✉️ This is only for mailers and envelopes less than 3 in…" at bounding box center [1254, 373] width 561 height 29
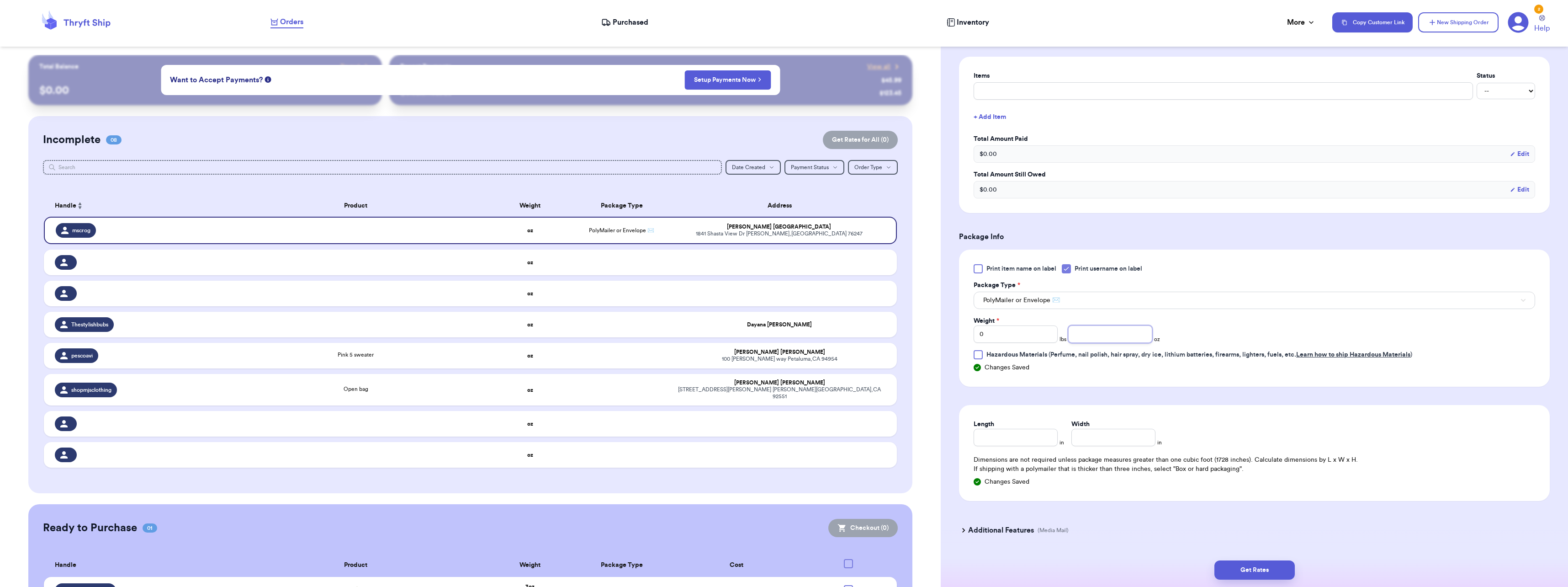
click at [1083, 340] on input "number" at bounding box center [1110, 334] width 84 height 18
type input "4"
click at [1027, 434] on input "Length" at bounding box center [1015, 437] width 84 height 18
type input "1"
type input "10"
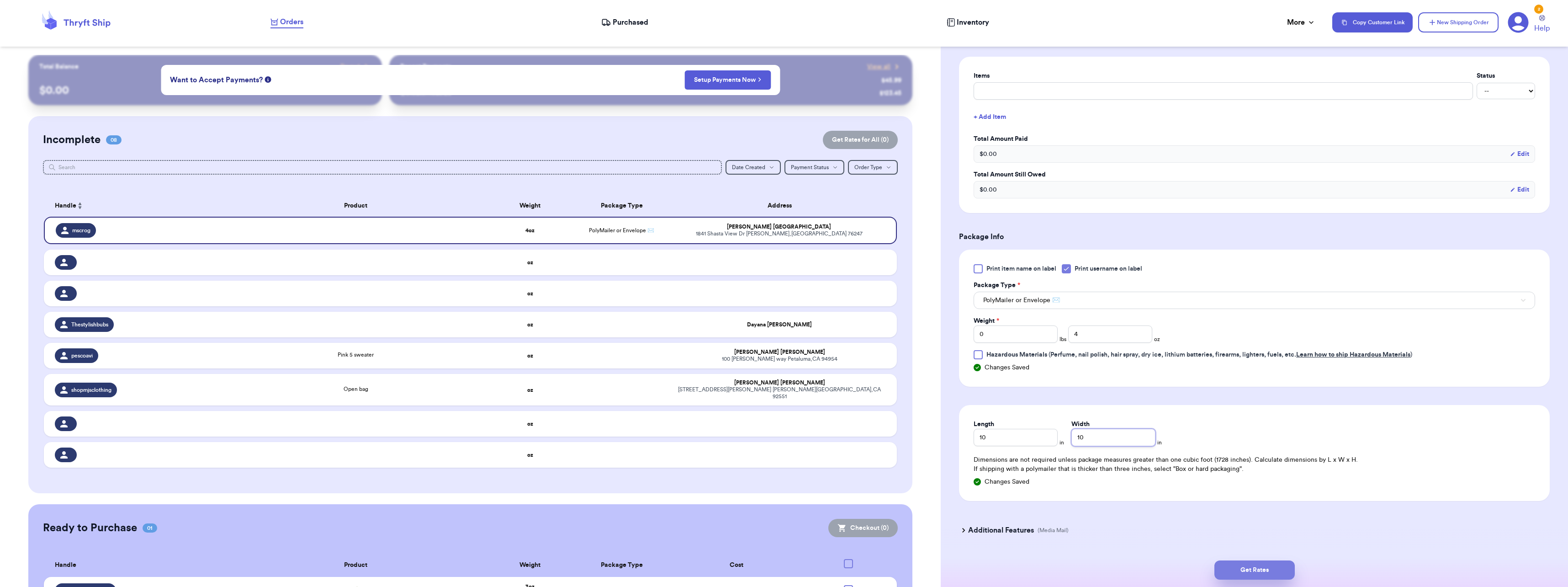
type input "10"
click at [1258, 571] on button "Get Rates" at bounding box center [1255, 570] width 80 height 19
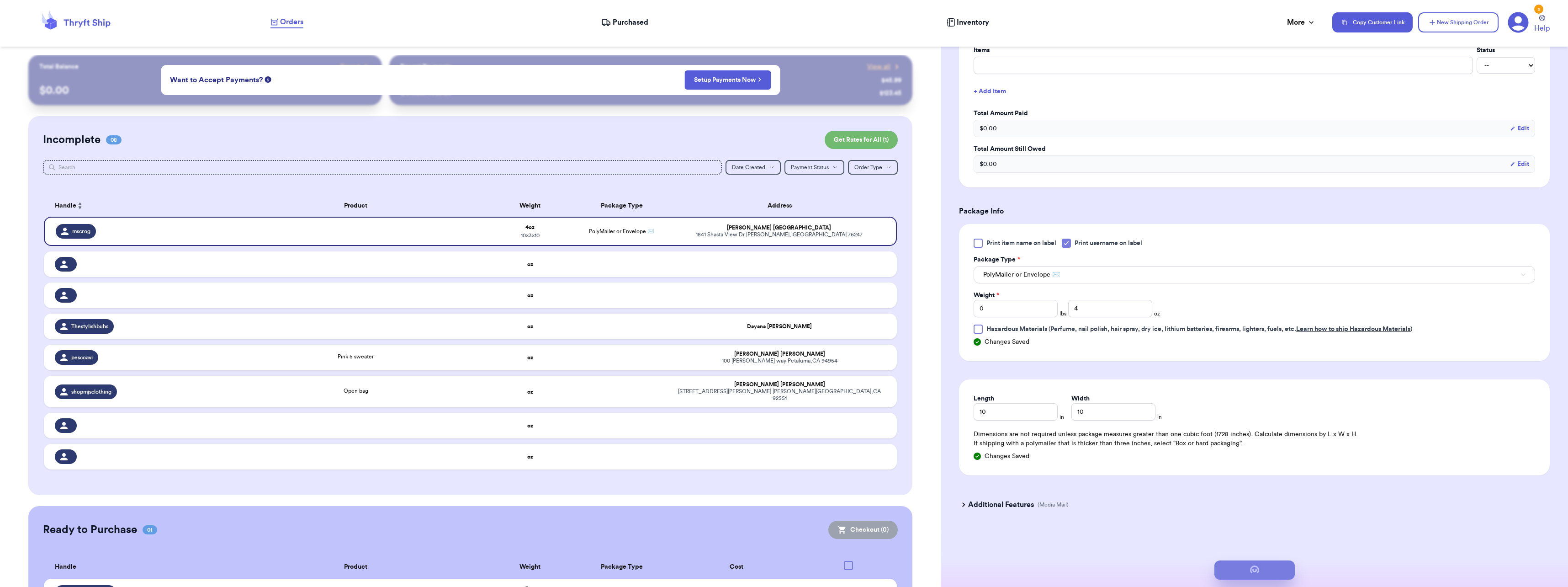
scroll to position [0, 0]
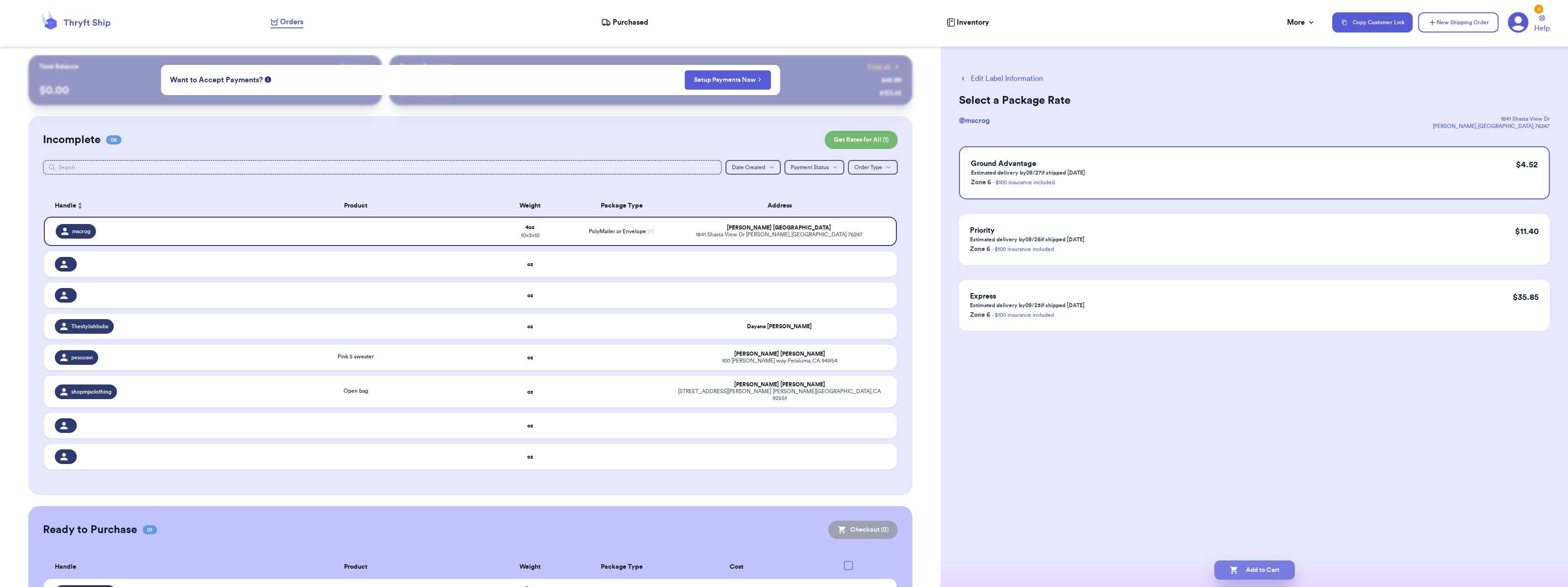
click at [1270, 560] on button "Add to Cart" at bounding box center [1255, 570] width 80 height 19
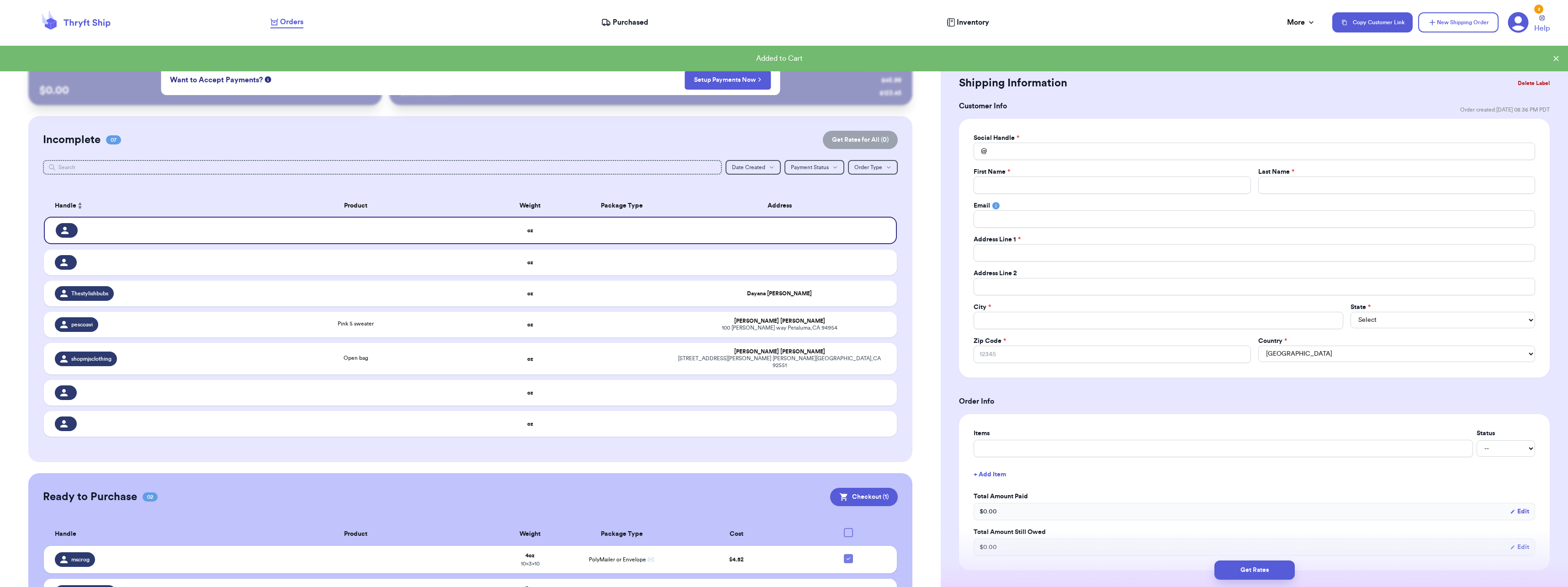
scroll to position [50, 0]
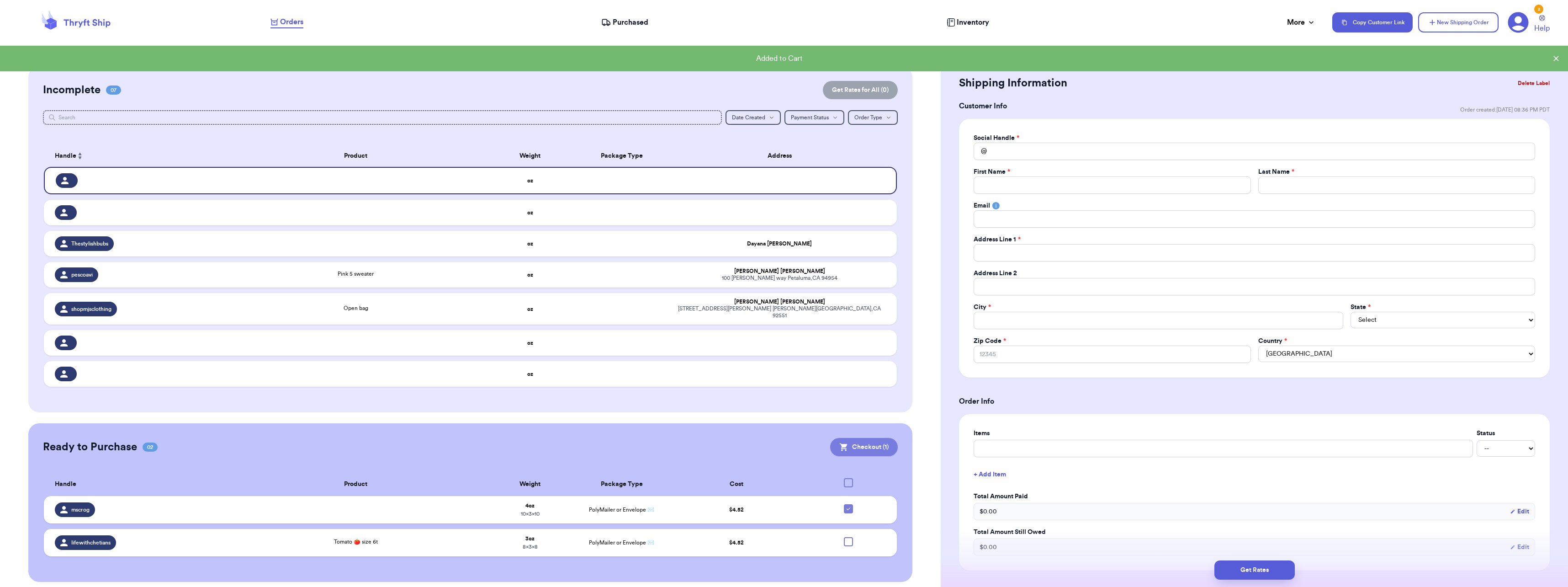
click at [859, 443] on button "Checkout ( 1 )" at bounding box center [864, 447] width 68 height 18
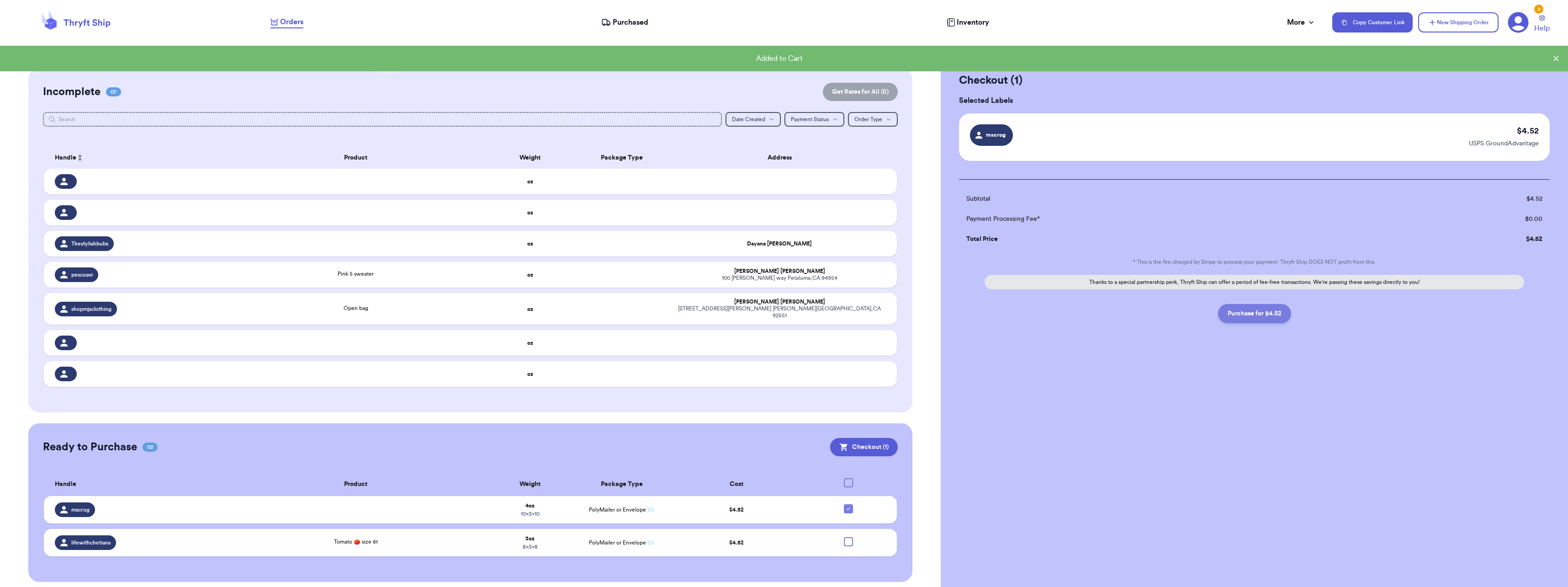
click at [1252, 311] on button "Purchase for $4.52" at bounding box center [1255, 314] width 73 height 19
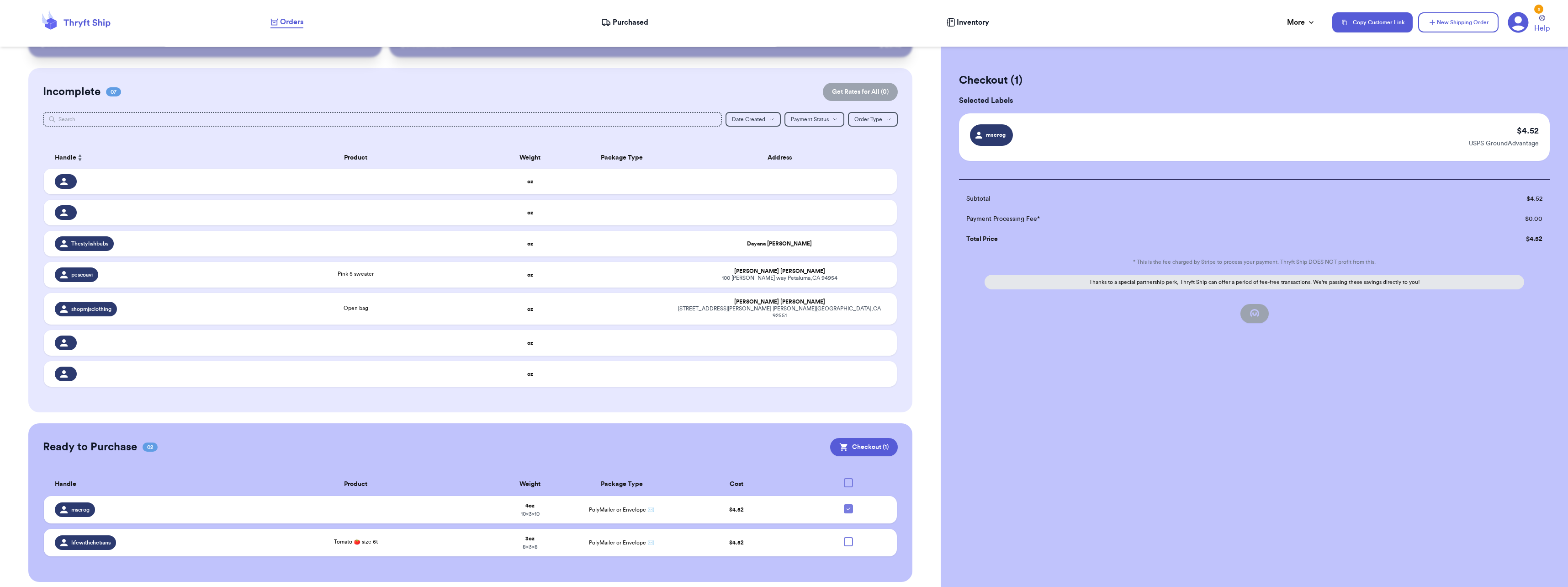
checkbox input "false"
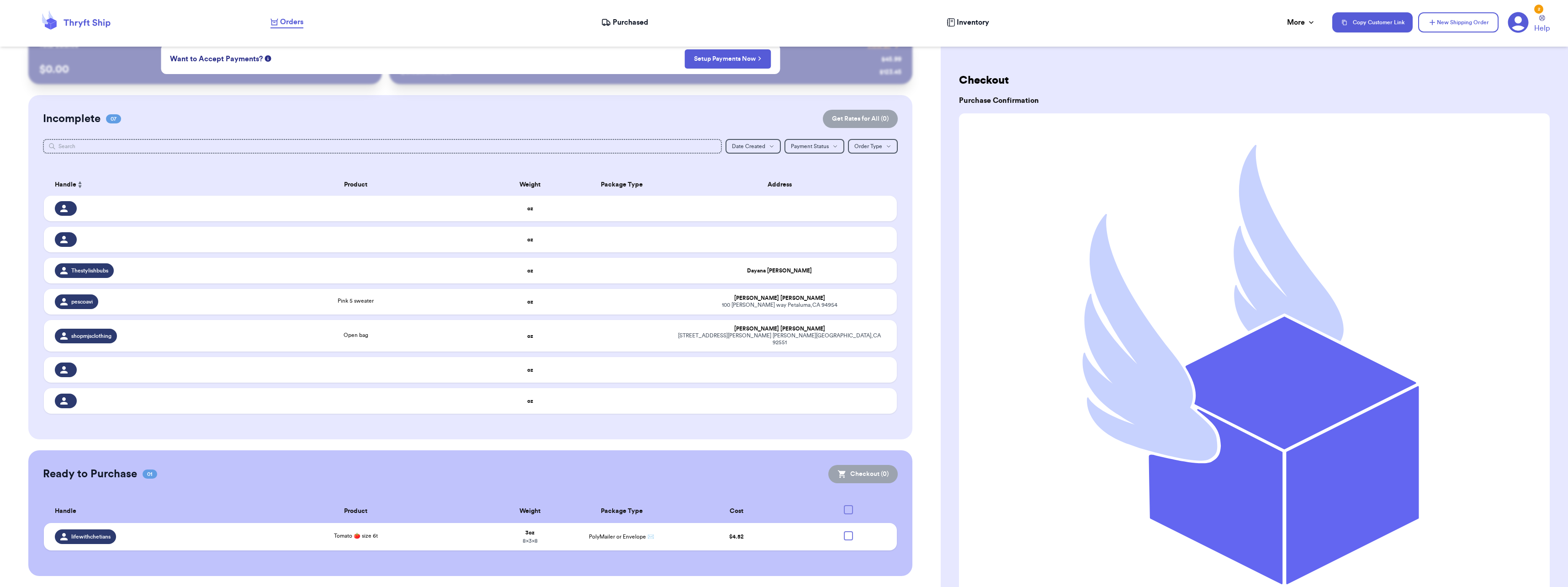
scroll to position [15, 0]
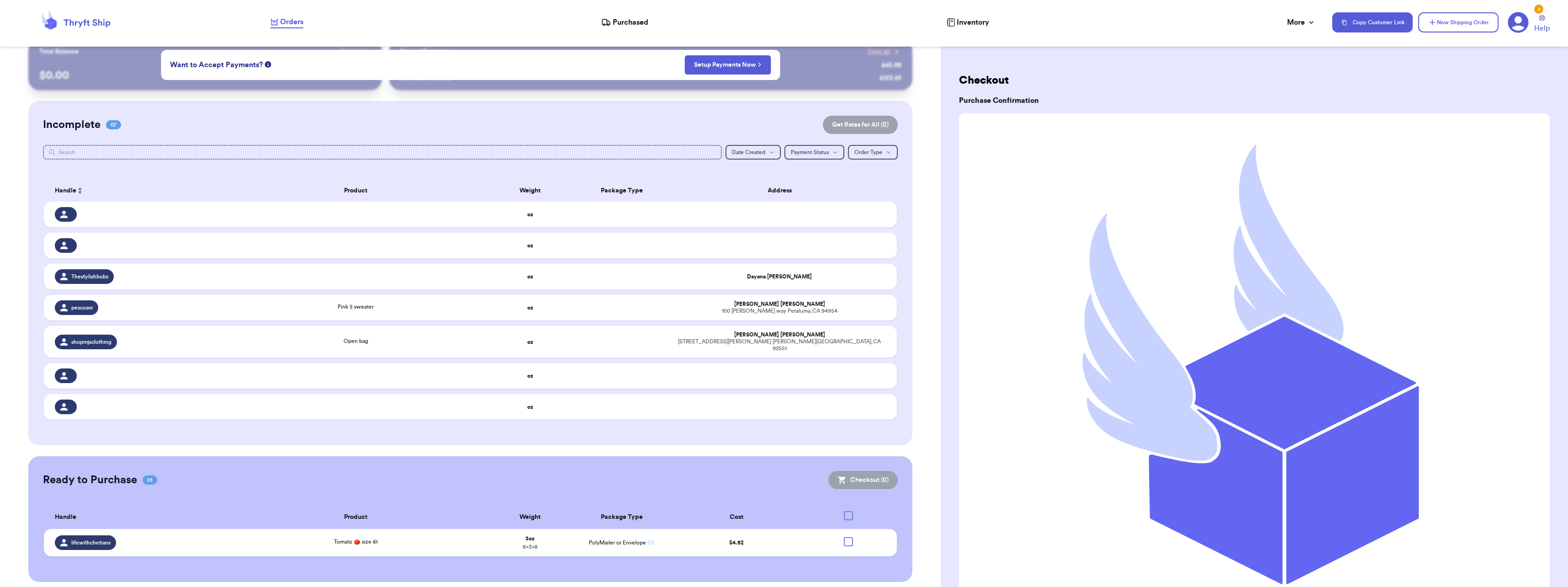
click at [604, 20] on icon at bounding box center [606, 22] width 10 height 9
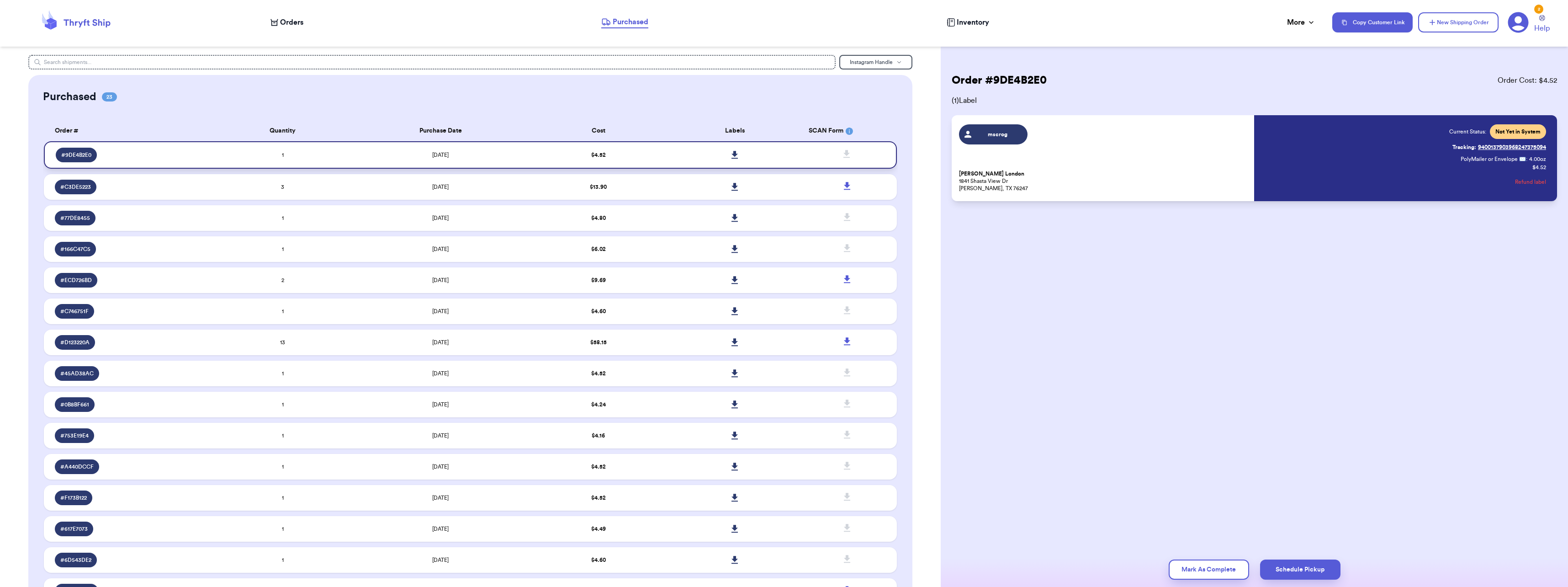
click at [732, 158] on icon at bounding box center [735, 155] width 7 height 8
